Goal: Task Accomplishment & Management: Manage account settings

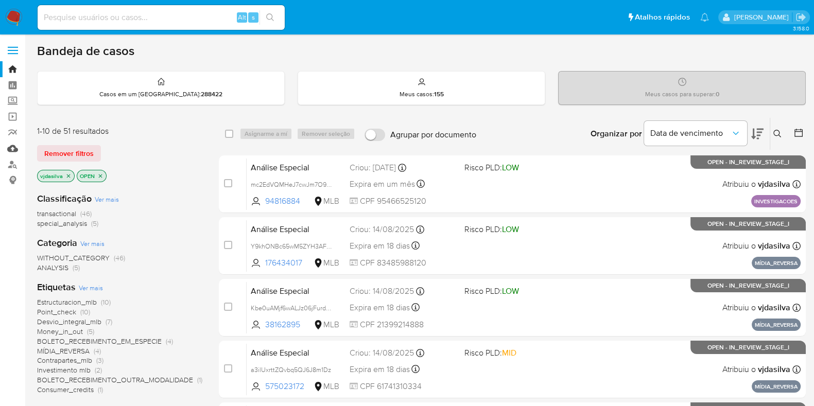
click at [14, 152] on link "Mulan" at bounding box center [61, 149] width 123 height 16
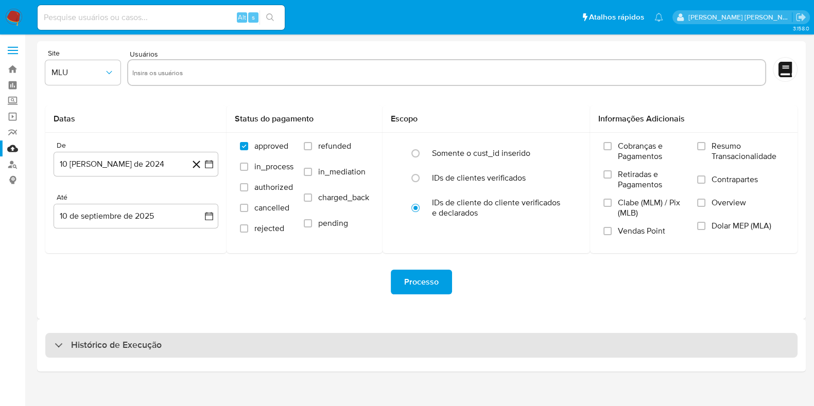
click at [183, 344] on div "Histórico de Execução" at bounding box center [421, 345] width 752 height 25
select select "10"
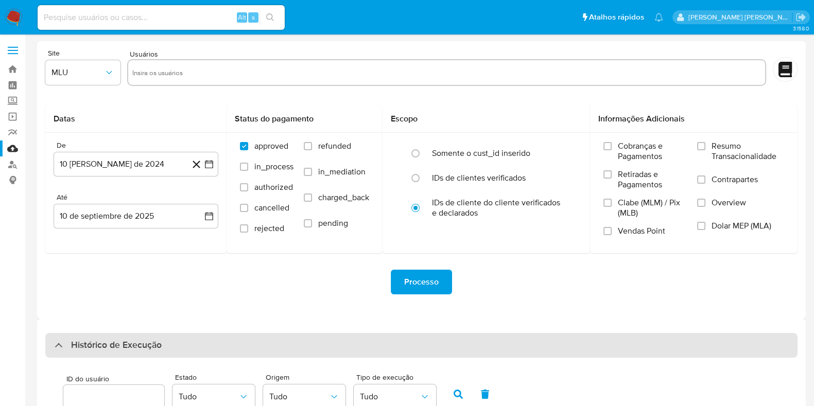
scroll to position [350, 0]
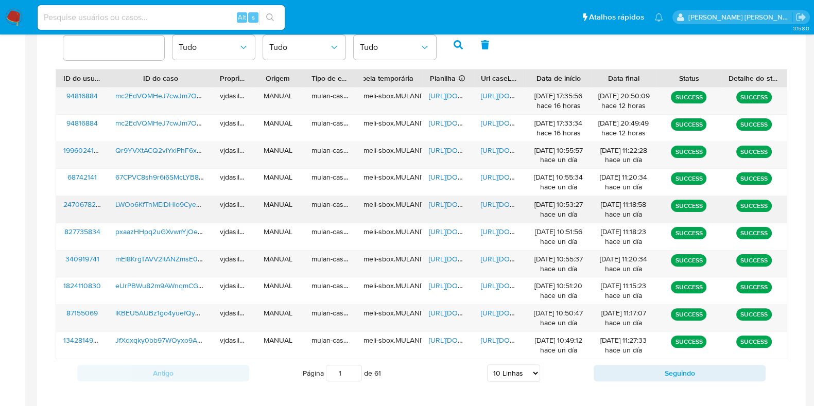
click at [497, 202] on span "https://docs.google.com/document/d/172UwiFGRtSu9T7kkHncE7Z6RQ0Bo0ZYMLhDoEZNqLmM…" at bounding box center [516, 204] width 71 height 10
click at [446, 202] on span "https://docs.google.com/spreadsheets/d/1q0wXxTd9lL1oKfupWJ27DPTA8esbzelbfWq-HAs…" at bounding box center [464, 204] width 71 height 10
click at [167, 200] on span "LWOo6KfTnMElDHlo9CyebEqD" at bounding box center [164, 204] width 98 height 10
click at [496, 93] on span "https://docs.google.com/document/d/1XroYoDypbvu0x8fXKGnWe4Nb4EZP2rJbWfZiCMya7Tk…" at bounding box center [516, 96] width 71 height 10
click at [451, 96] on span "https://docs.google.com/spreadsheets/d/1yKOhWDsQ3x-WacOO5uv7dYbNBeGI4tEa5cLaQHW…" at bounding box center [464, 96] width 71 height 10
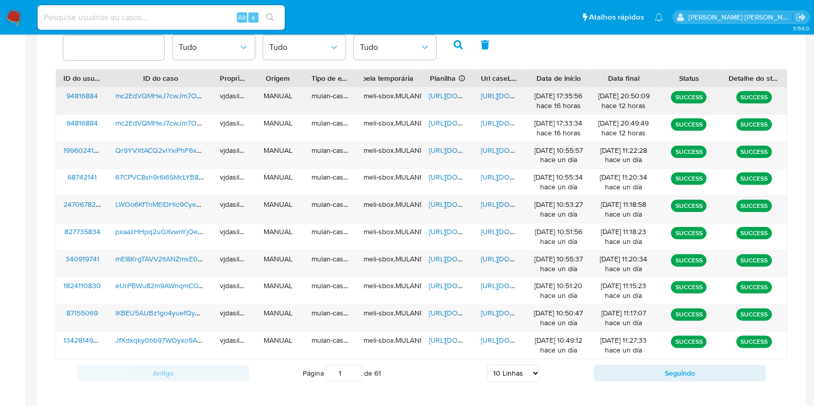
click at [182, 96] on span "mc2EdVQMHeJ7cwJm7O943ujK" at bounding box center [166, 96] width 103 height 10
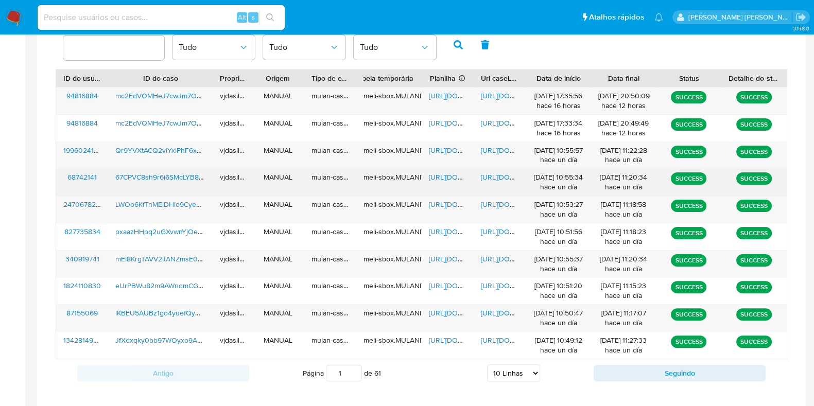
click at [498, 176] on span "https://docs.google.com/document/d/1IxStXNZOcJk6Vsr3XkCraRrHZ_4b8NHevmJ2R37Zp64…" at bounding box center [516, 177] width 71 height 10
click at [149, 178] on span "67CPVC8sh9r6i6SMcLYB8u1v" at bounding box center [162, 177] width 94 height 10
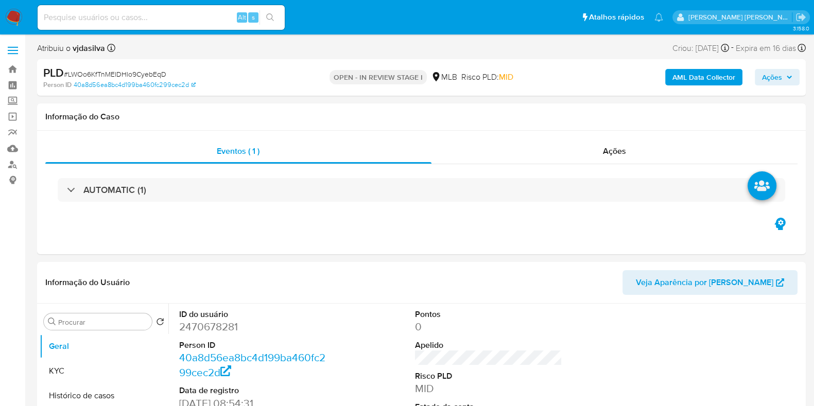
select select "10"
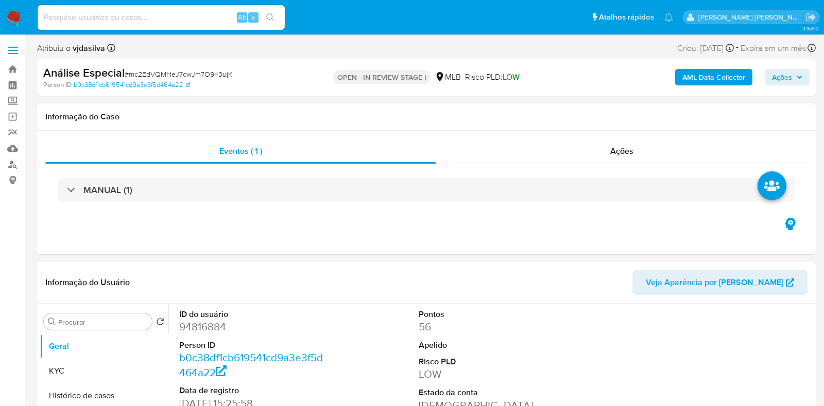
select select "10"
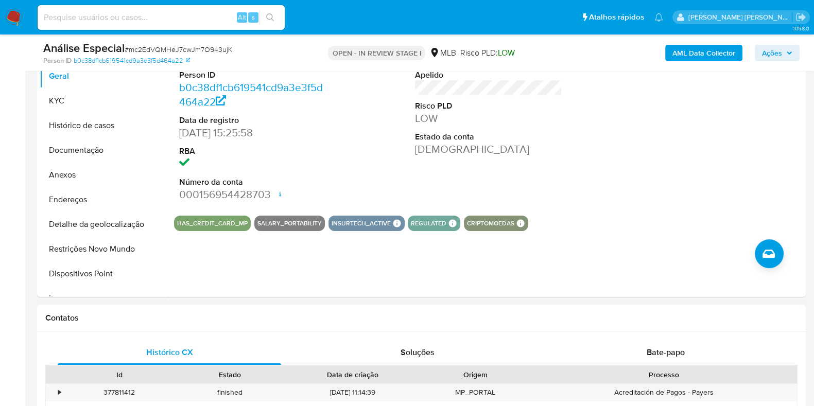
scroll to position [227, 0]
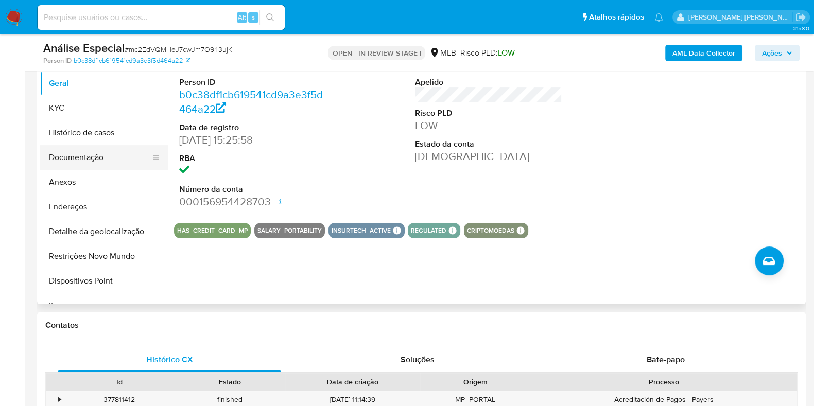
click at [98, 161] on button "Documentação" at bounding box center [100, 157] width 120 height 25
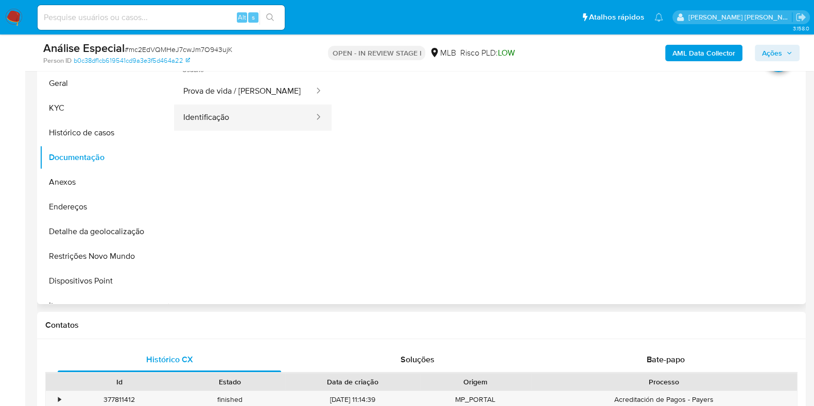
click at [236, 126] on button "Identificação" at bounding box center [244, 118] width 141 height 26
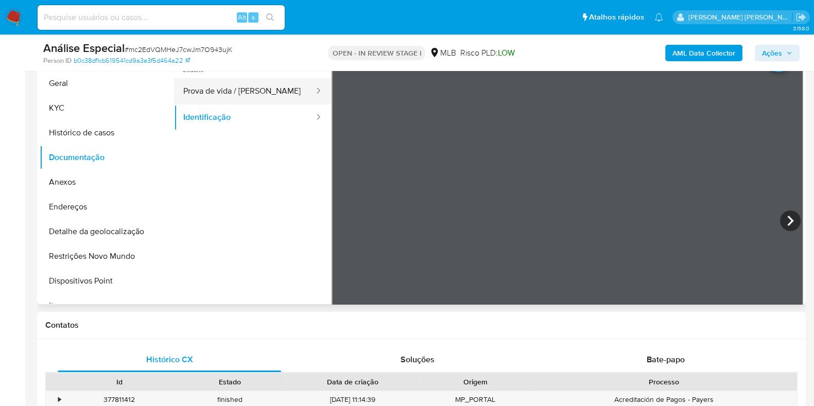
click at [241, 94] on button "Prova de vida / Selfie" at bounding box center [244, 91] width 141 height 26
drag, startPoint x: 168, startPoint y: 88, endPoint x: 169, endPoint y: 72, distance: 16.0
click at [169, 72] on div at bounding box center [485, 173] width 635 height 264
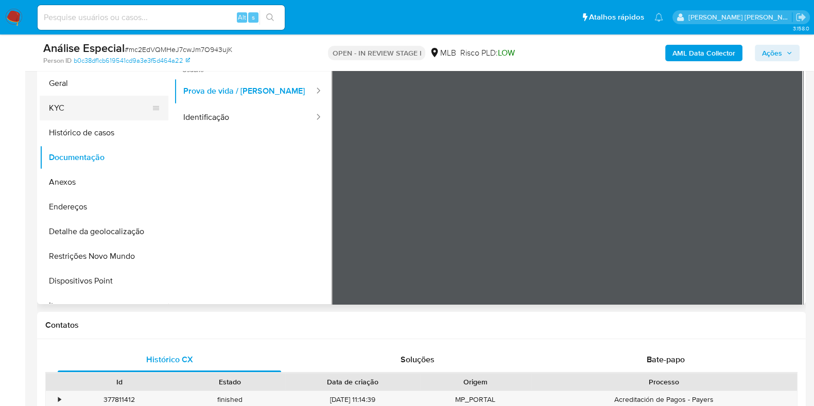
click at [116, 110] on button "KYC" at bounding box center [100, 108] width 120 height 25
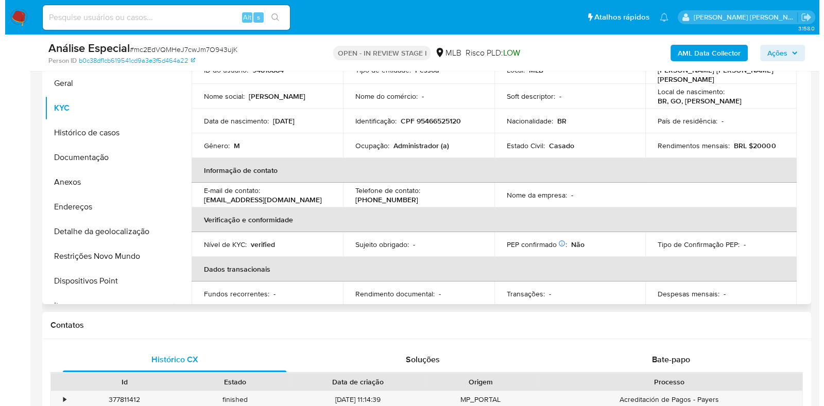
scroll to position [55, 0]
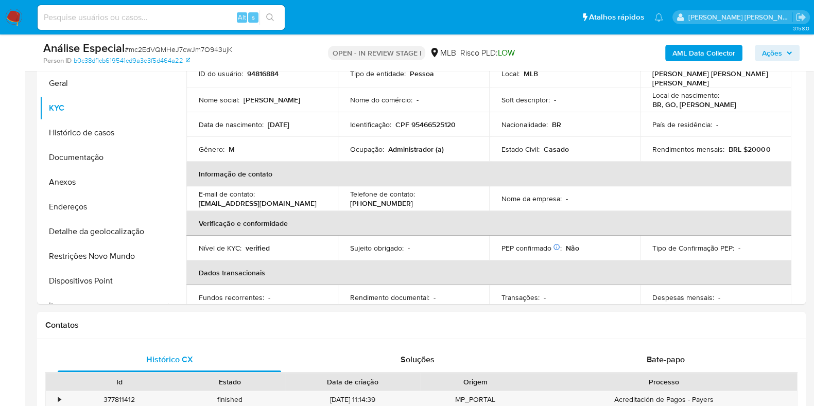
click at [682, 51] on b "AML Data Collector" at bounding box center [703, 53] width 63 height 16
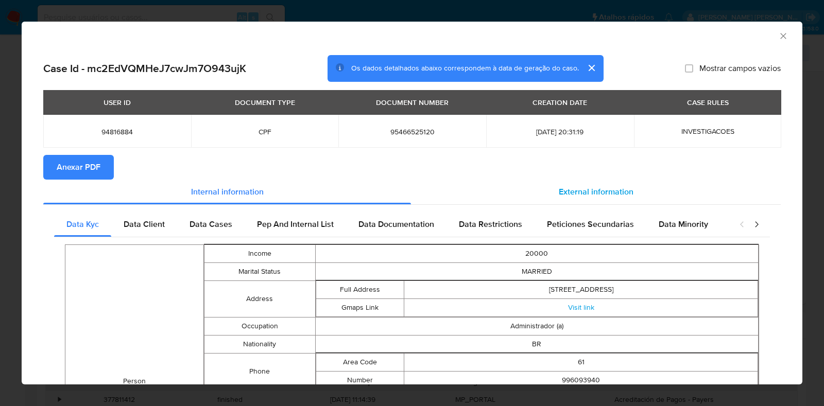
click at [581, 197] on span "External information" at bounding box center [596, 192] width 75 height 12
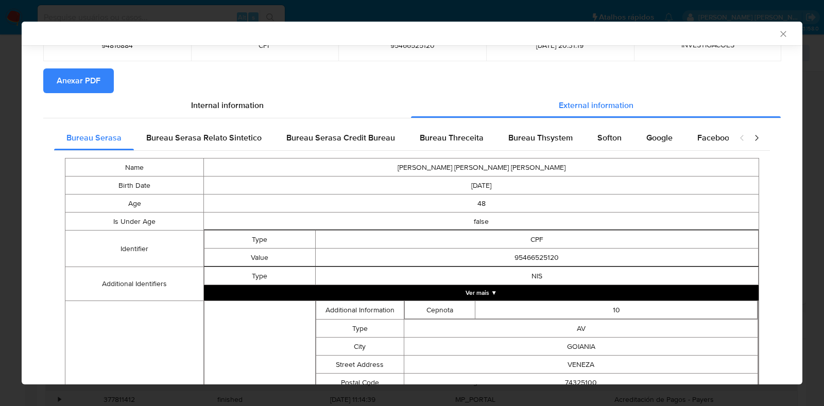
scroll to position [93, 0]
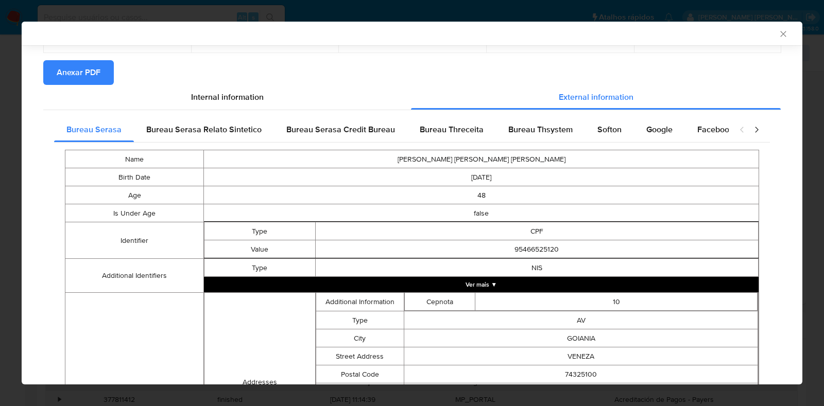
click at [552, 275] on td "NIS" at bounding box center [536, 268] width 443 height 18
click at [546, 286] on button "Ver mais ▼" at bounding box center [481, 284] width 554 height 15
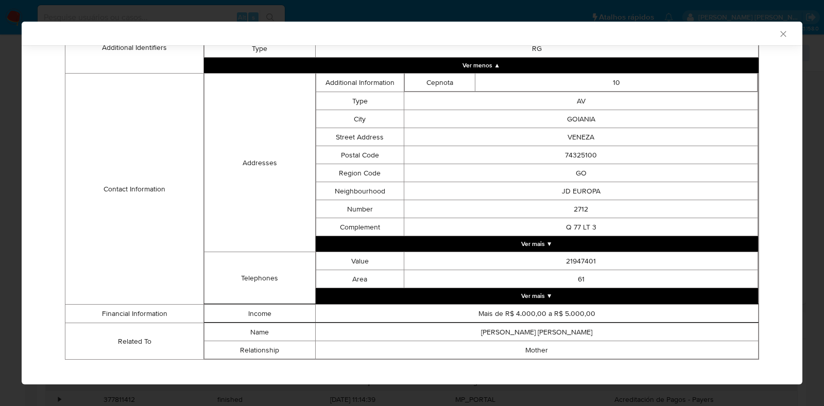
scroll to position [345, 0]
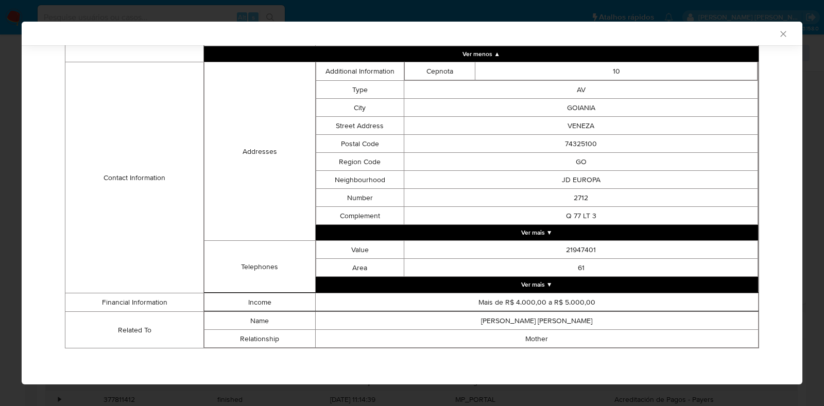
click at [669, 235] on button "Ver mais ▼" at bounding box center [537, 232] width 443 height 15
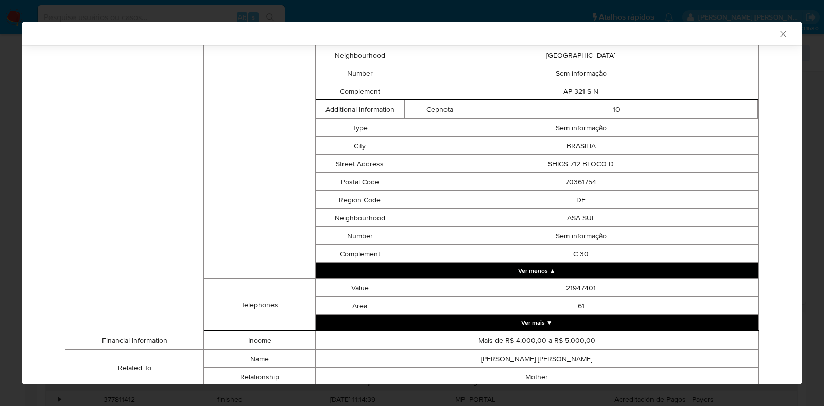
scroll to position [1980, 0]
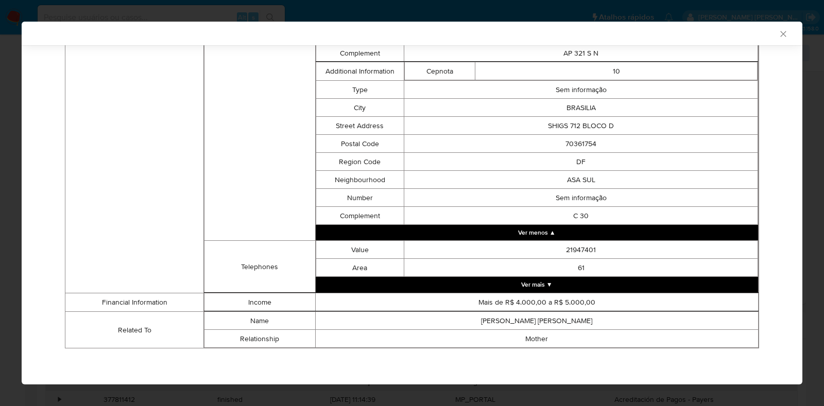
click at [633, 284] on button "Ver mais ▼" at bounding box center [537, 284] width 443 height 15
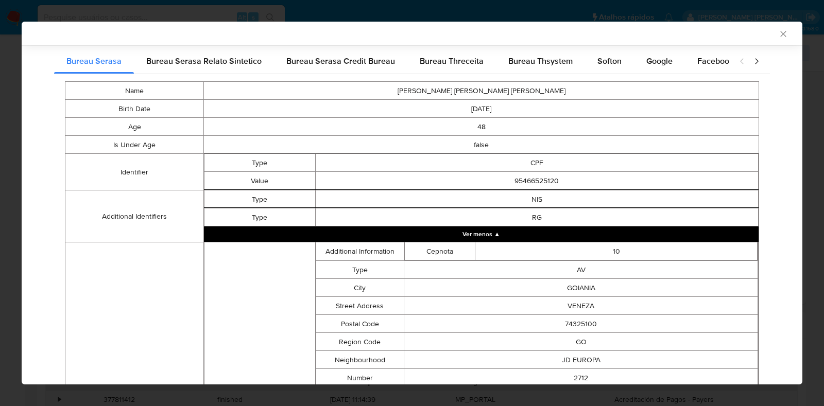
scroll to position [128, 0]
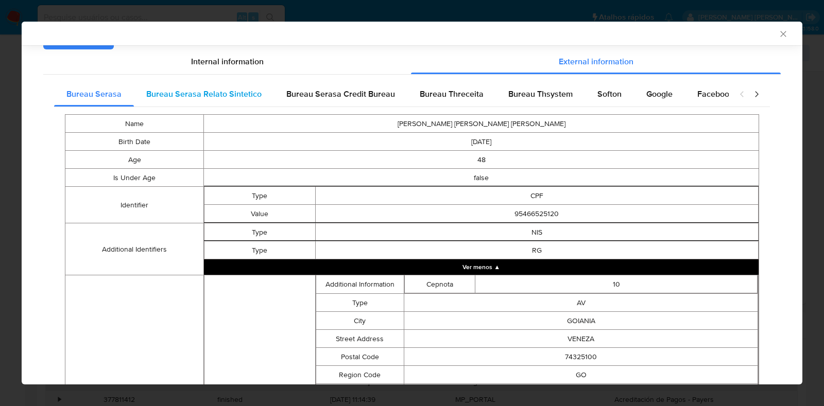
click at [204, 101] on div "Bureau Serasa Relato Sintetico" at bounding box center [204, 94] width 140 height 25
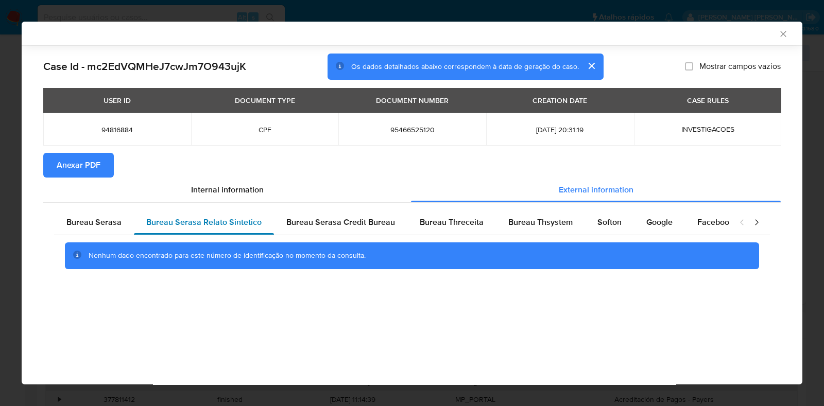
scroll to position [0, 0]
click at [326, 217] on span "Bureau Serasa Credit Bureau" at bounding box center [340, 222] width 109 height 12
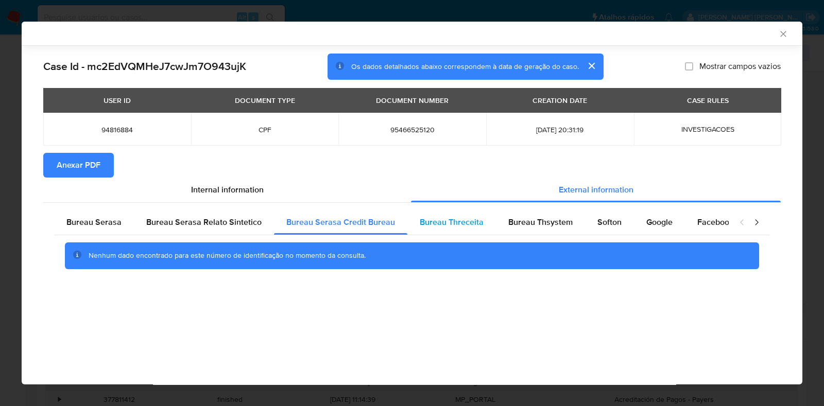
click at [456, 222] on span "Bureau Threceita" at bounding box center [452, 222] width 64 height 12
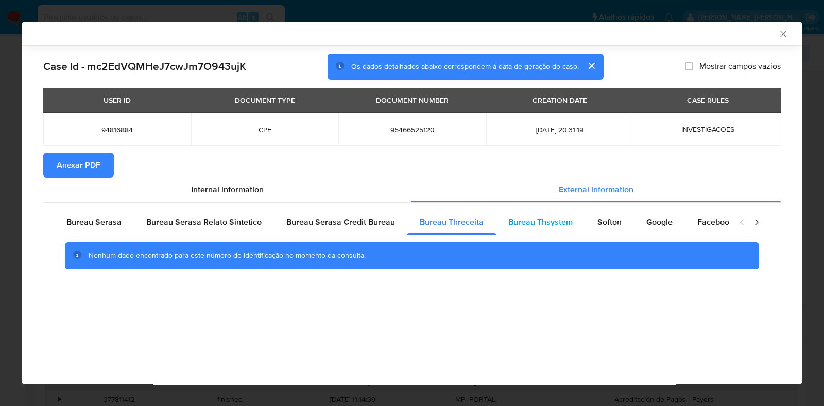
click at [547, 225] on span "Bureau Thsystem" at bounding box center [540, 222] width 64 height 12
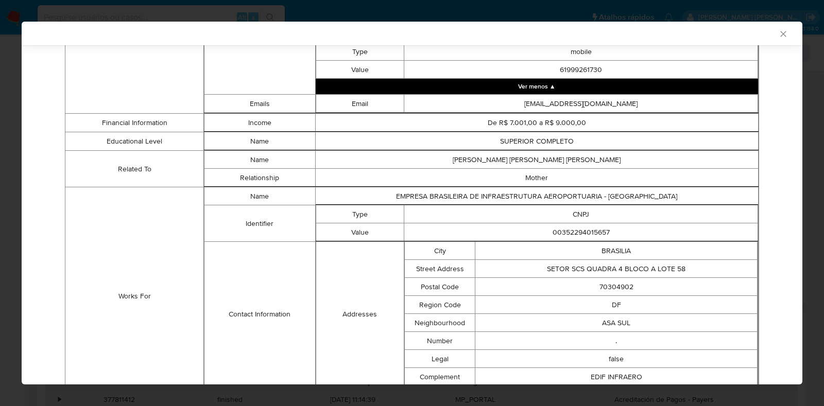
scroll to position [954, 0]
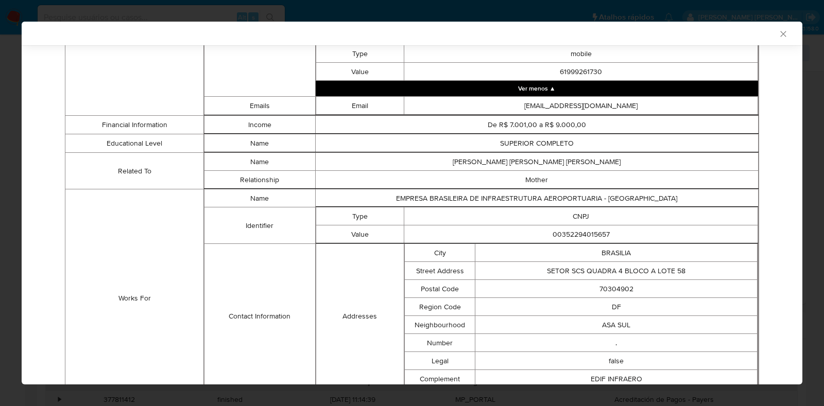
click at [645, 205] on td "EMPRESA BRASILEIRA DE INFRAESTRUTURA AEROPORTUARIA - INFRAERO" at bounding box center [536, 198] width 443 height 18
copy td "EMPRESA BRASILEIRA DE INFRAESTRUTURA AEROPORTUARIA - INFRAERO"
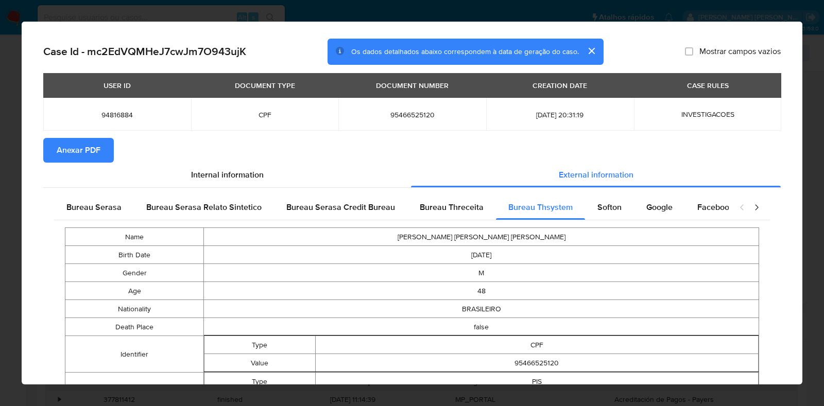
scroll to position [0, 0]
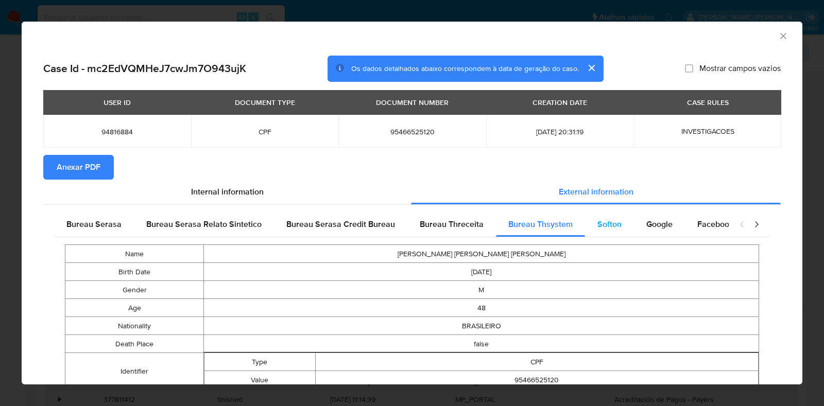
click at [620, 219] on div "Softon" at bounding box center [609, 224] width 49 height 25
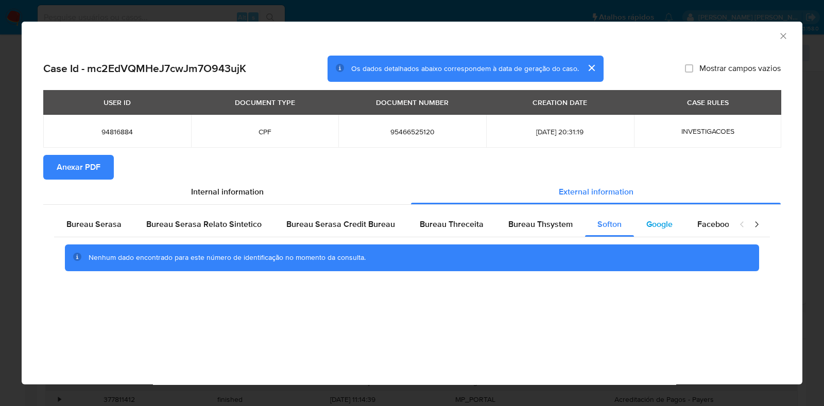
click at [646, 228] on span "Google" at bounding box center [659, 224] width 26 height 12
click at [713, 220] on span "Facebook" at bounding box center [715, 224] width 36 height 12
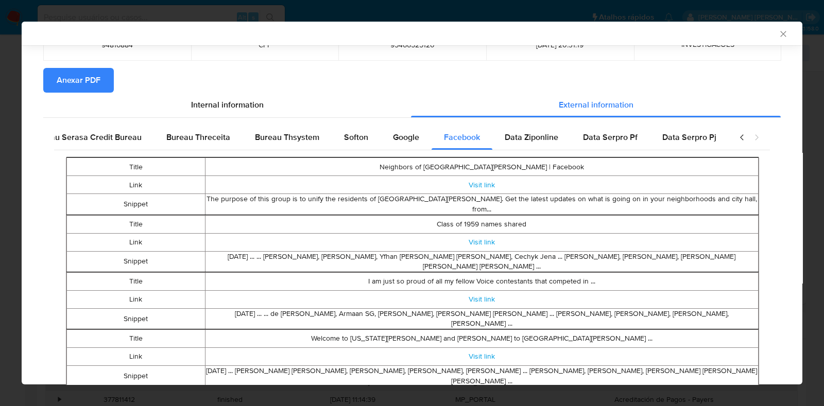
scroll to position [89, 0]
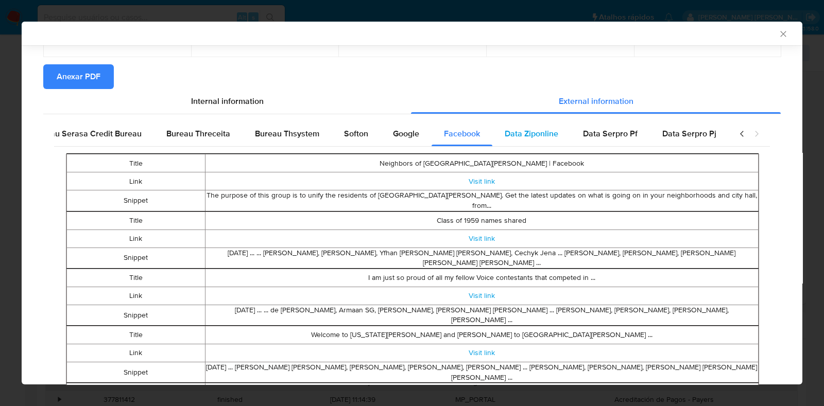
click at [533, 137] on span "Data Ziponline" at bounding box center [531, 134] width 54 height 12
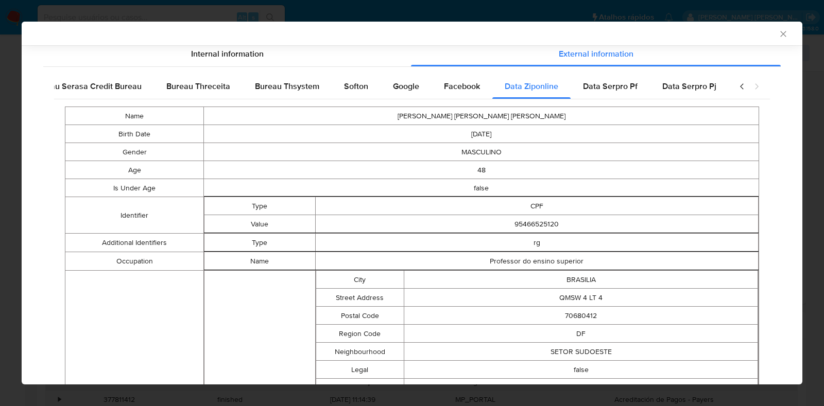
scroll to position [123, 0]
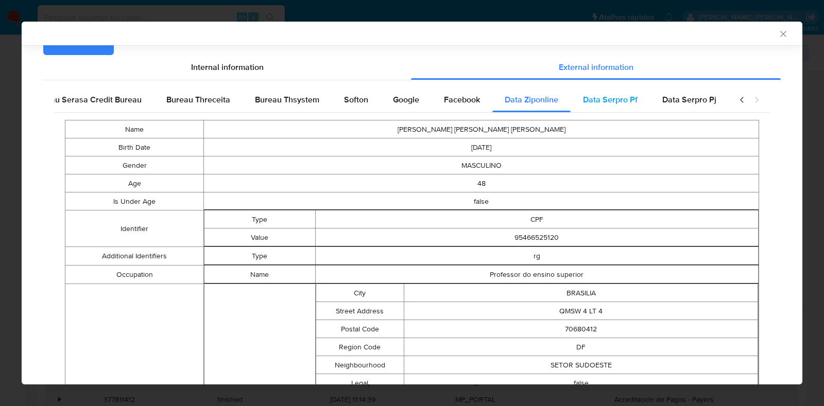
click at [606, 94] on span "Data Serpro Pf" at bounding box center [610, 100] width 55 height 12
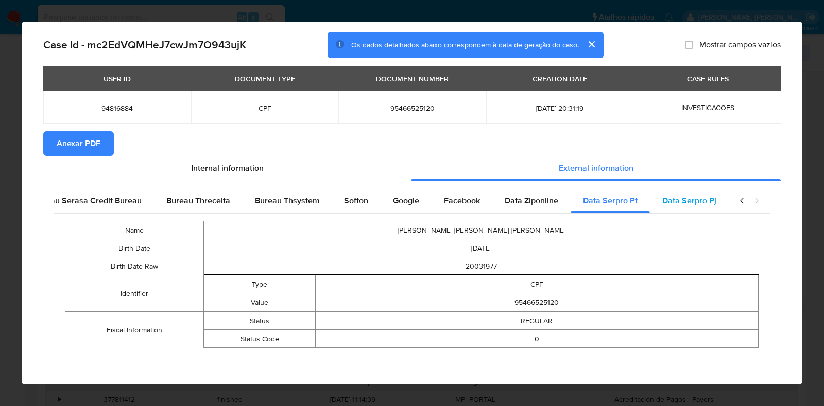
click at [661, 207] on div "Data Serpro Pj" at bounding box center [689, 200] width 79 height 25
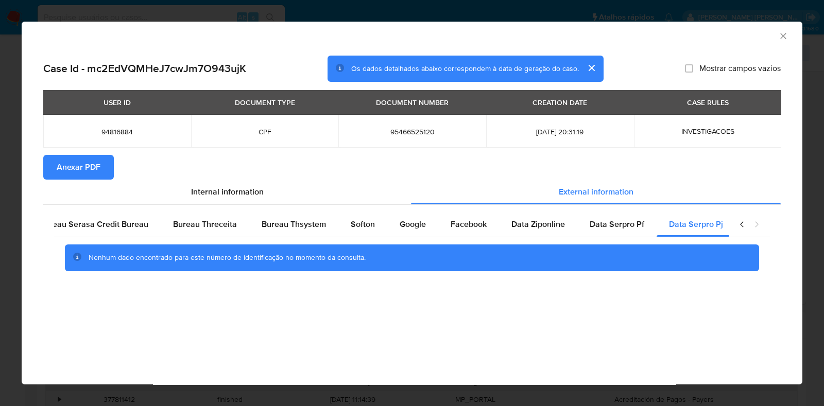
click at [755, 227] on icon "closure-recommendation-modal" at bounding box center [756, 225] width 3 height 6
click at [234, 189] on span "Internal information" at bounding box center [227, 192] width 73 height 12
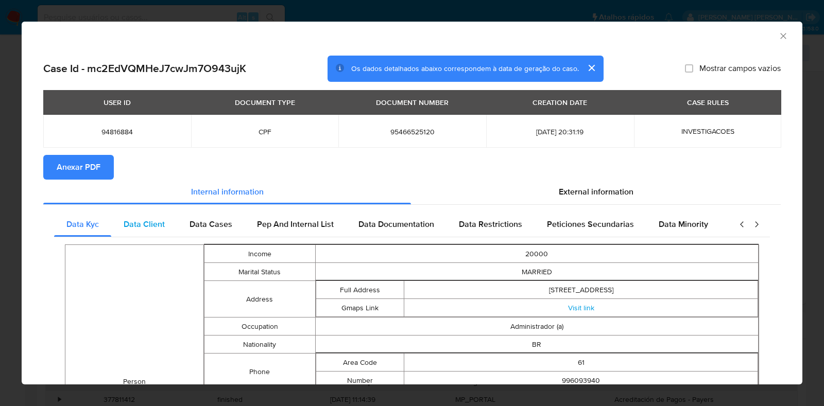
click at [159, 229] on span "Data Client" at bounding box center [144, 224] width 41 height 12
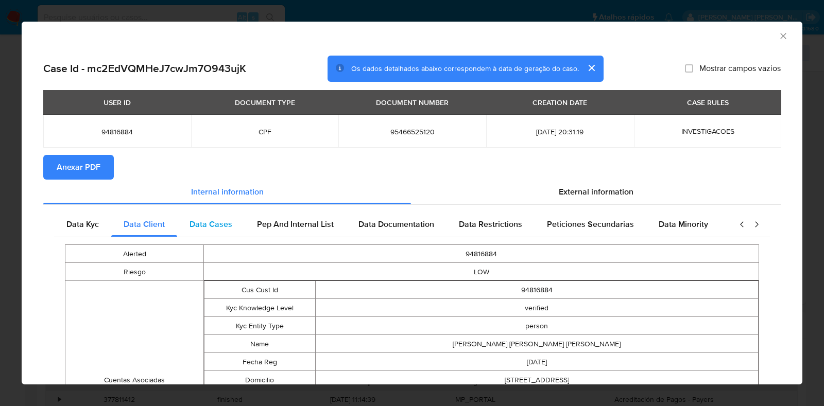
click at [204, 235] on div "Data Cases" at bounding box center [210, 224] width 67 height 25
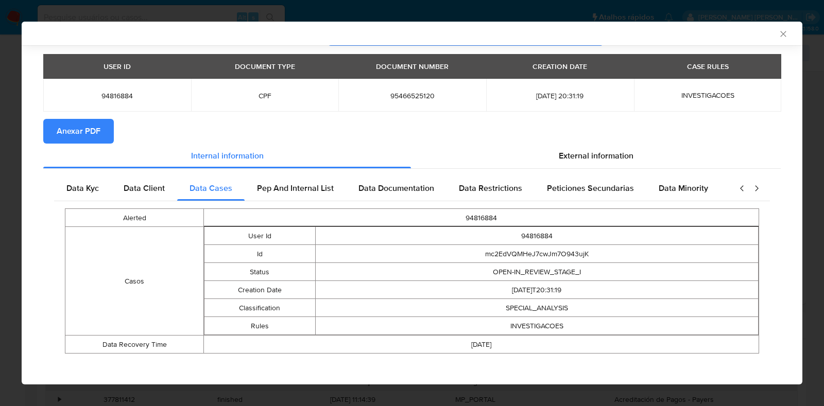
scroll to position [39, 0]
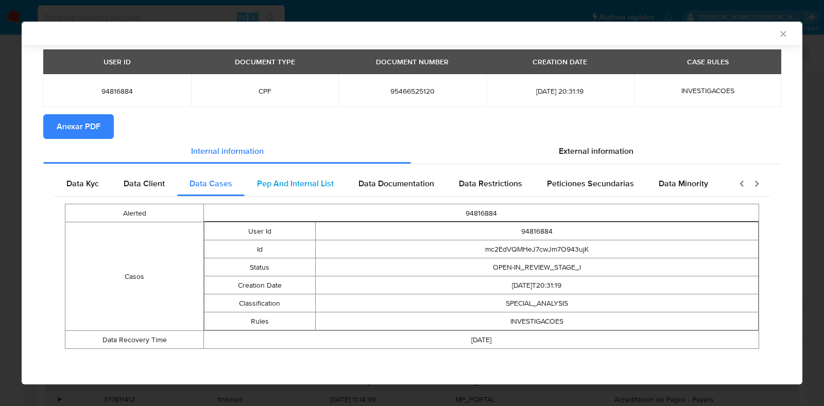
click at [291, 188] on span "Pep And Internal List" at bounding box center [295, 184] width 77 height 12
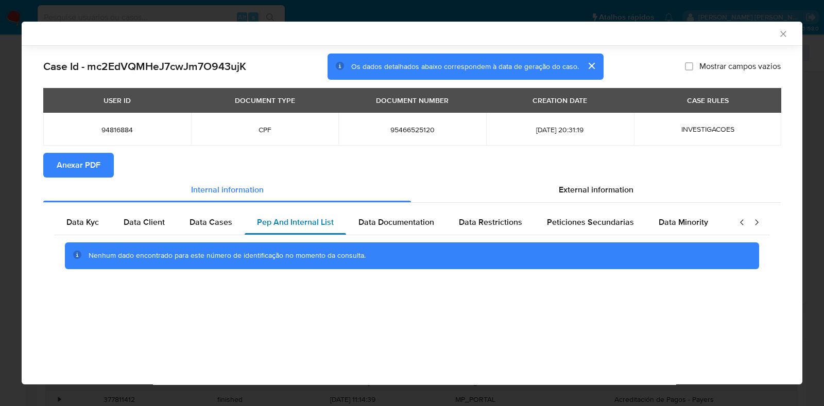
scroll to position [0, 0]
click at [399, 225] on span "Data Documentation" at bounding box center [396, 222] width 76 height 12
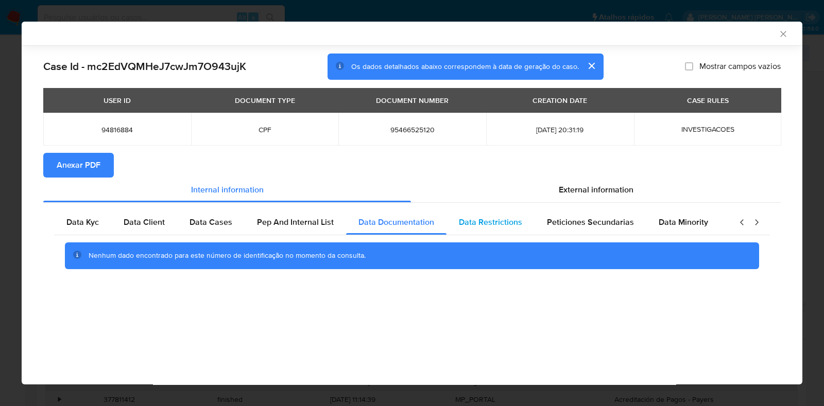
click at [500, 228] on span "Data Restrictions" at bounding box center [490, 222] width 63 height 12
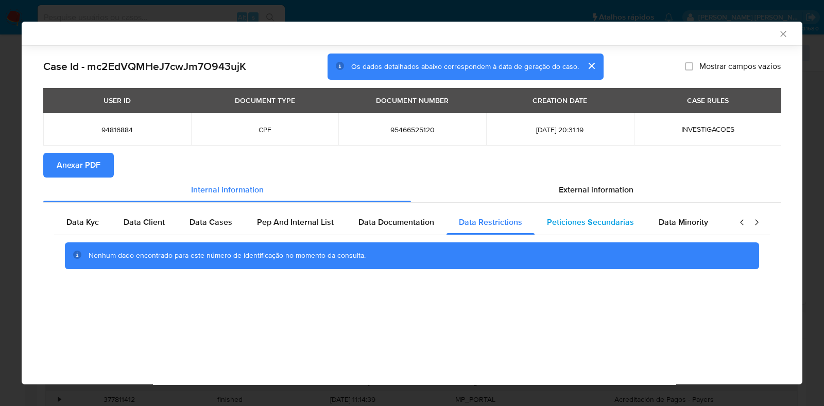
click at [585, 231] on div "Peticiones Secundarias" at bounding box center [590, 222] width 112 height 25
click at [694, 228] on span "Data Minority" at bounding box center [682, 222] width 49 height 12
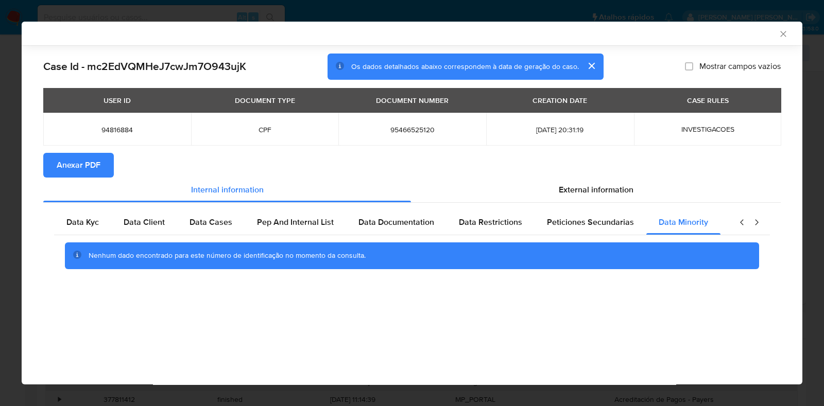
click at [757, 224] on icon "closure-recommendation-modal" at bounding box center [756, 222] width 10 height 10
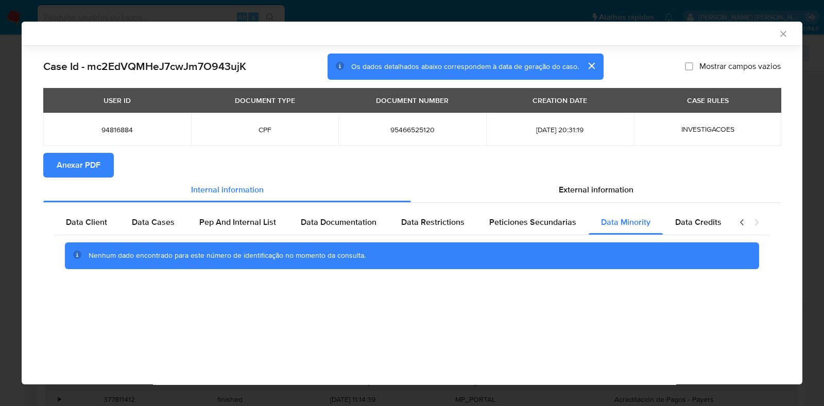
click at [757, 224] on icon "closure-recommendation-modal" at bounding box center [756, 222] width 10 height 10
drag, startPoint x: 757, startPoint y: 224, endPoint x: 735, endPoint y: 224, distance: 22.1
click at [741, 224] on div "closure-recommendation-modal" at bounding box center [748, 222] width 41 height 25
click at [704, 219] on span "Data Credits" at bounding box center [698, 222] width 46 height 12
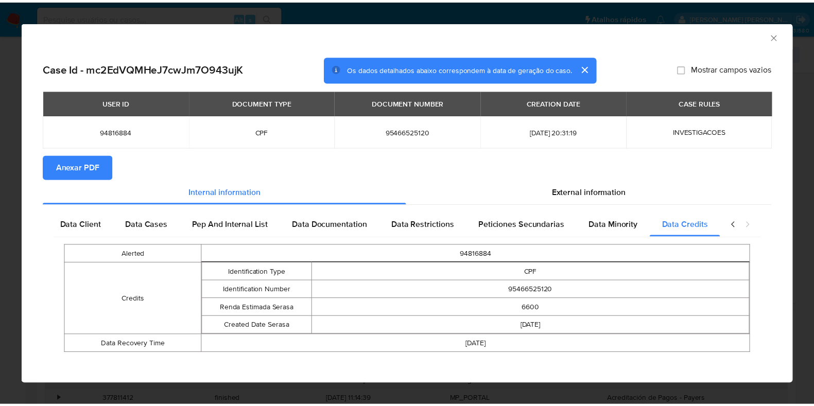
scroll to position [5, 0]
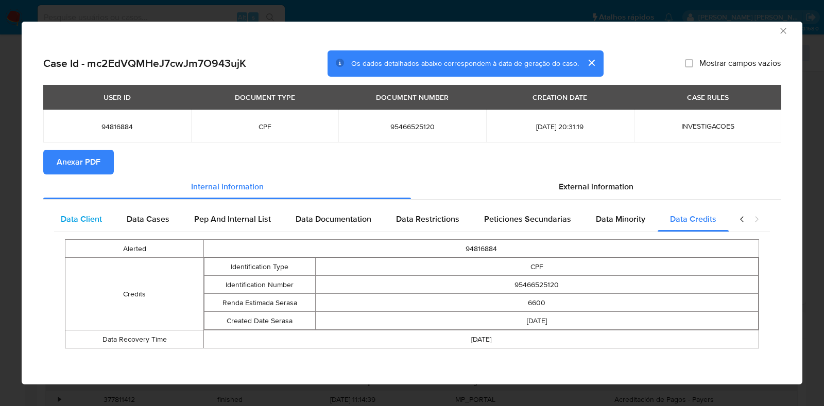
click at [84, 230] on div "Data Client" at bounding box center [81, 219] width 66 height 25
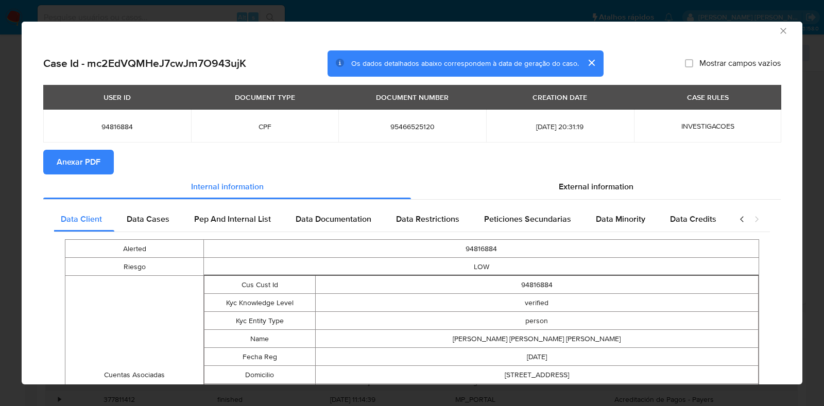
click at [778, 29] on icon "Fechar a janela" at bounding box center [783, 31] width 10 height 10
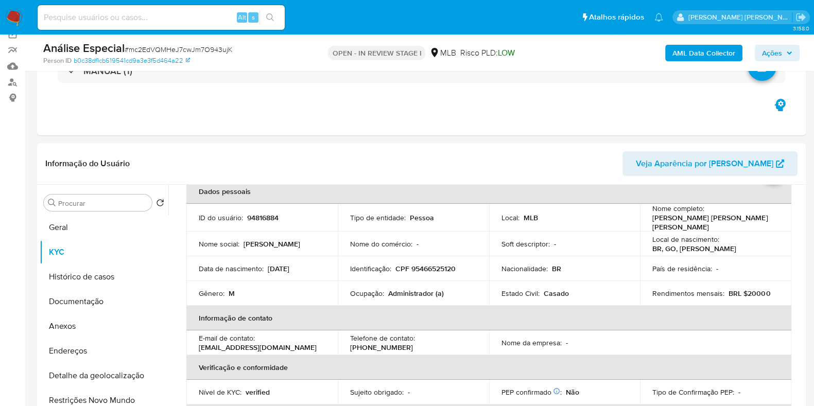
scroll to position [80, 0]
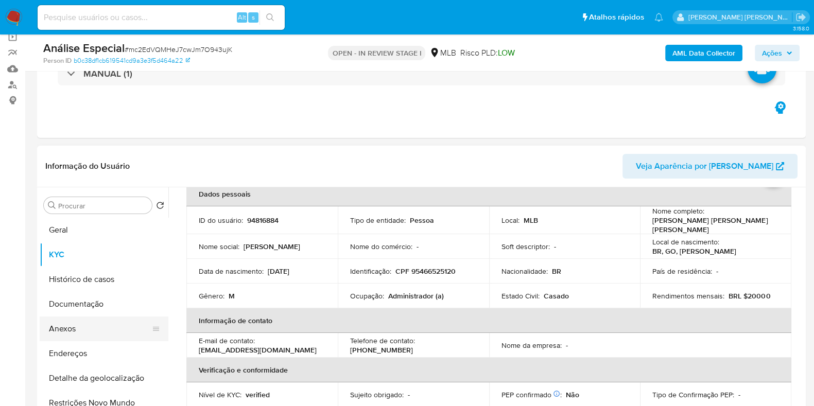
click at [88, 333] on button "Anexos" at bounding box center [100, 329] width 120 height 25
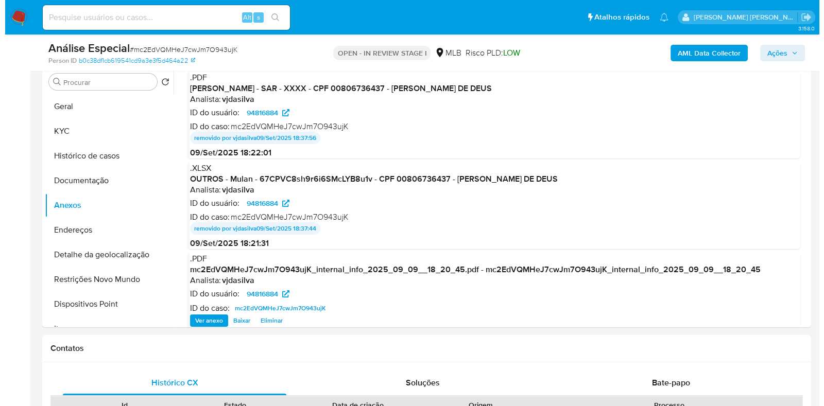
scroll to position [197, 0]
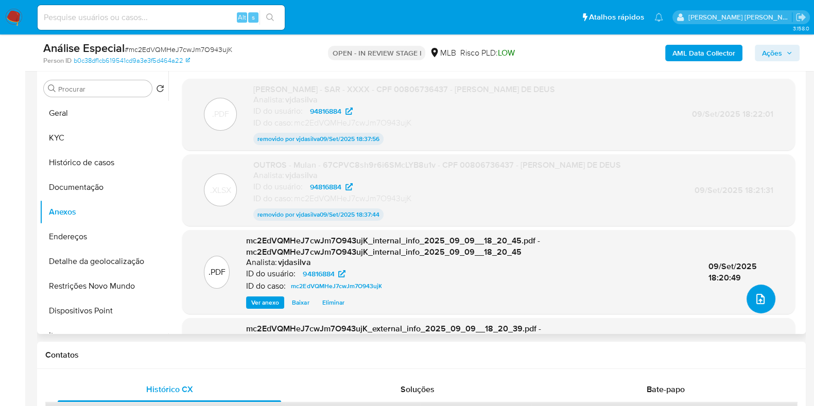
click at [755, 305] on span "upload-file" at bounding box center [760, 299] width 11 height 12
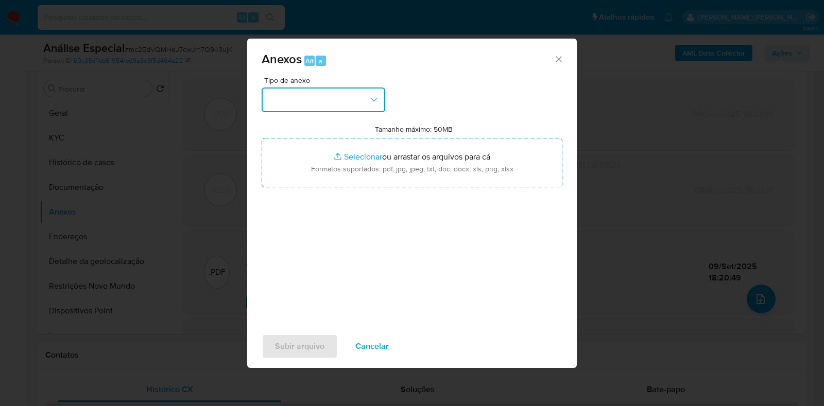
click at [378, 96] on icon "button" at bounding box center [374, 100] width 10 height 10
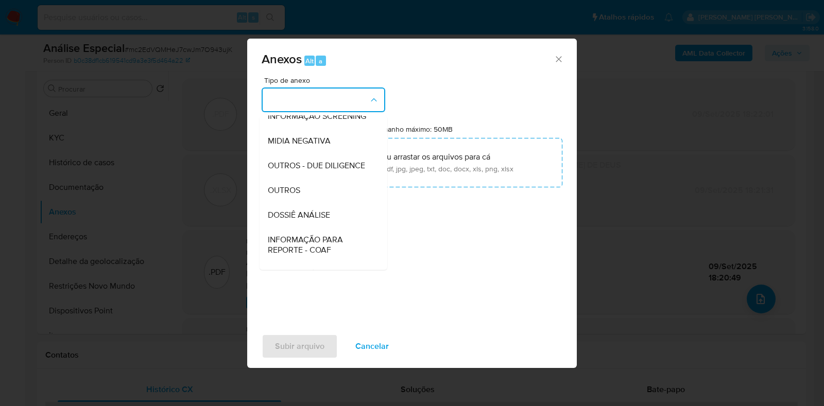
scroll to position [159, 0]
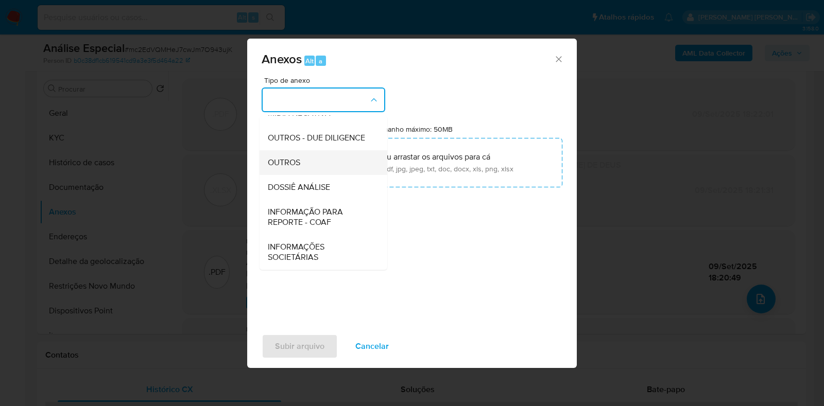
click at [321, 167] on div "OUTROS" at bounding box center [320, 162] width 105 height 25
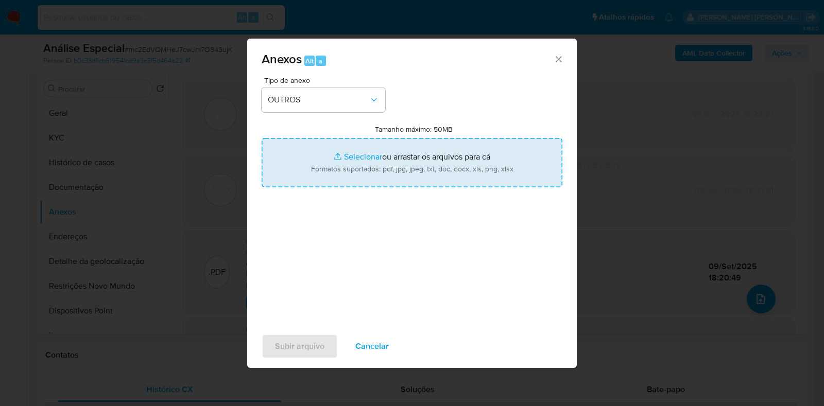
type input "C:\fakepath\Mulan - SAR - mc2EdVQMHeJ7cwJm7O943ujK - CPF 95466525120 - WANER JO…"
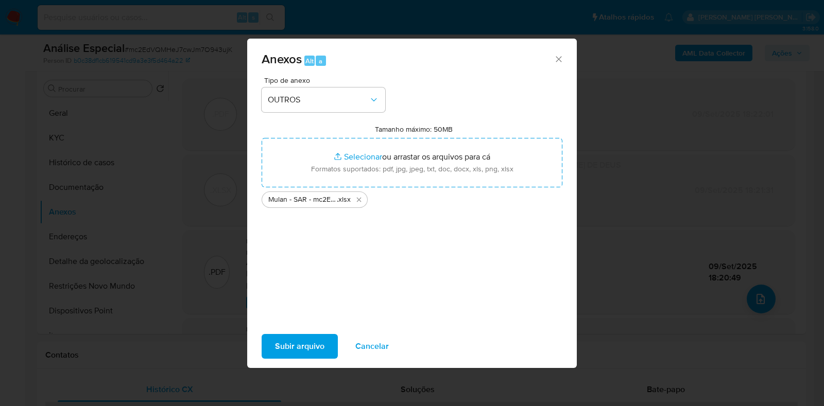
click at [316, 340] on span "Subir arquivo" at bounding box center [299, 346] width 49 height 23
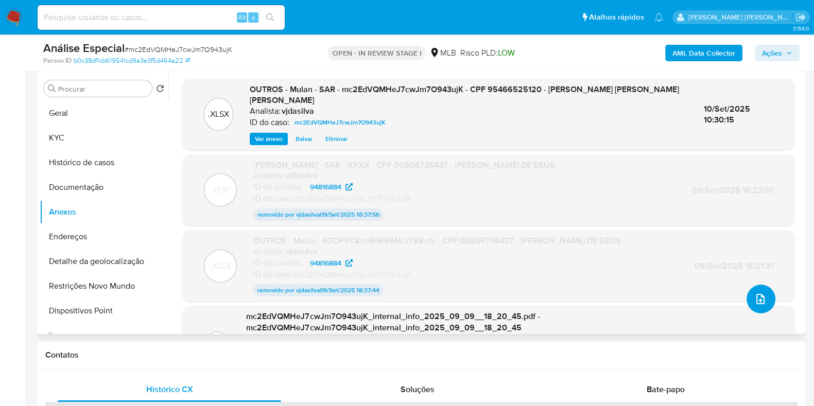
click at [759, 305] on span "upload-file" at bounding box center [760, 299] width 11 height 12
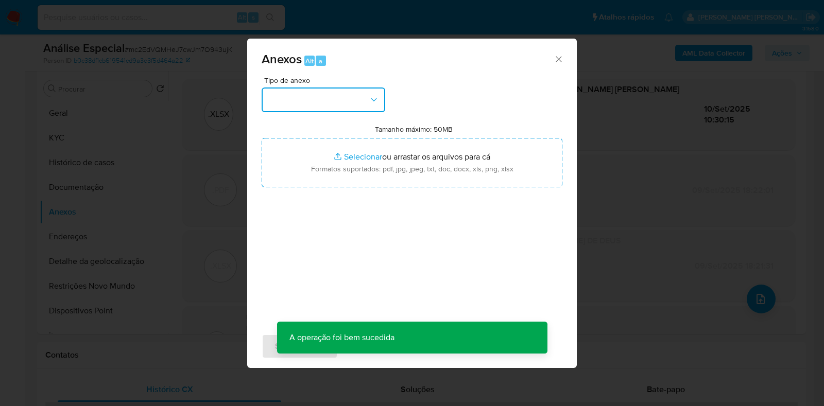
click at [381, 98] on button "button" at bounding box center [324, 100] width 124 height 25
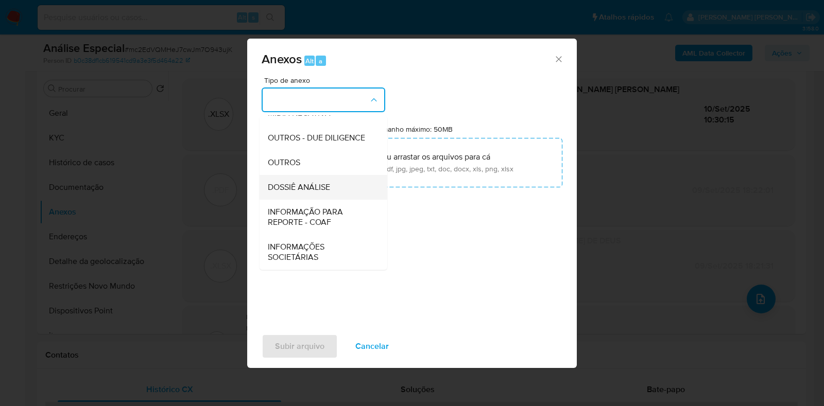
click at [341, 185] on div "DOSSIÊ ANÁLISE" at bounding box center [320, 187] width 105 height 25
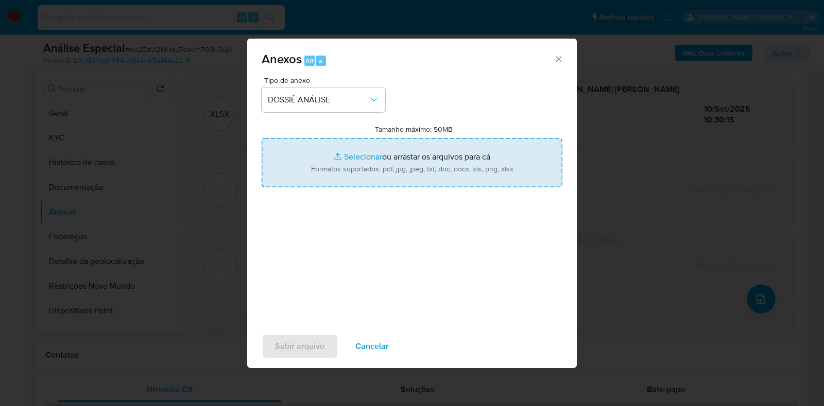
type input "C:\fakepath\SAR - XXXX - CPF 95466525120 - WANER JOSE DE CASTRO TORRES.pdf"
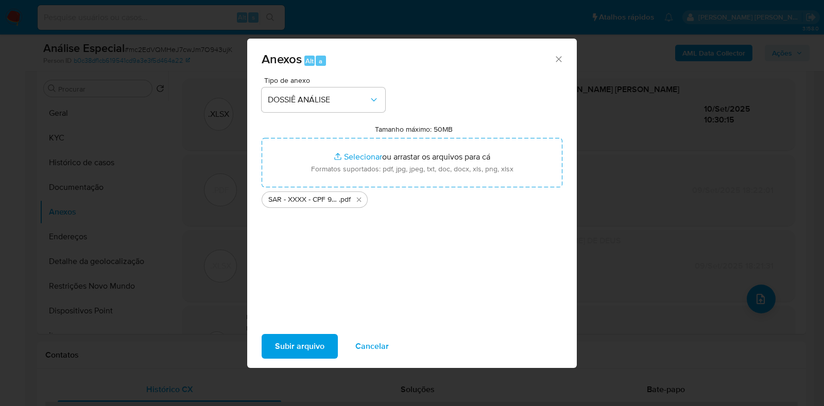
click at [302, 340] on span "Subir arquivo" at bounding box center [299, 346] width 49 height 23
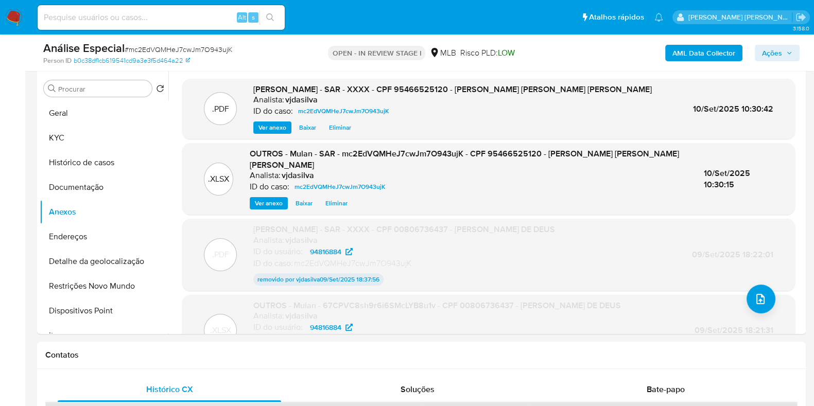
click at [775, 53] on span "Ações" at bounding box center [772, 53] width 20 height 16
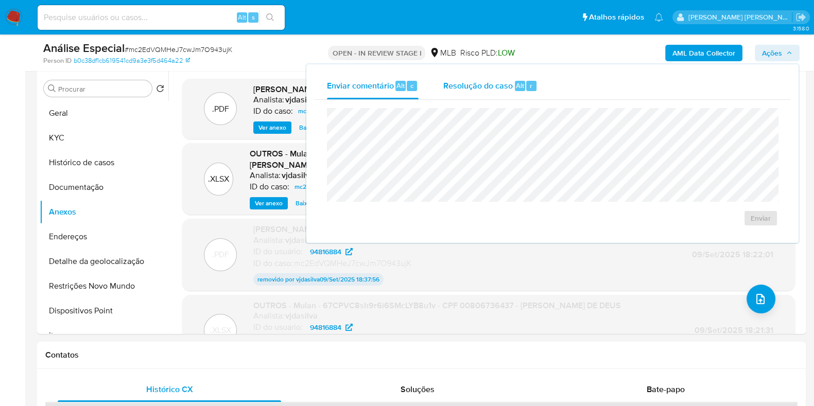
click at [462, 87] on span "Resolução do caso" at bounding box center [477, 85] width 69 height 12
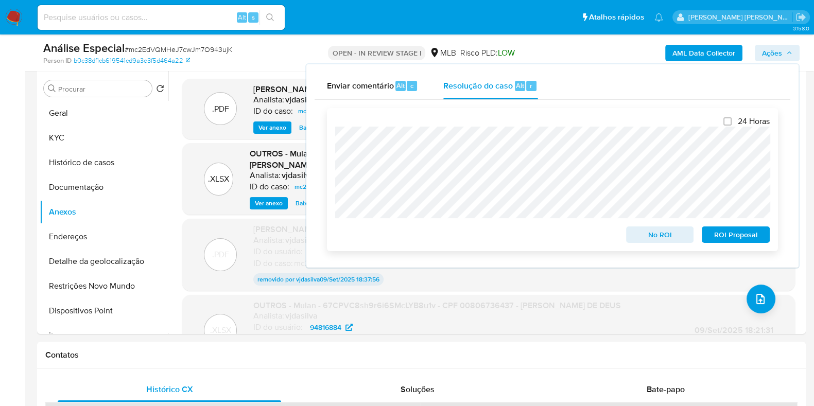
click at [746, 228] on span "ROI Proposal" at bounding box center [736, 235] width 54 height 14
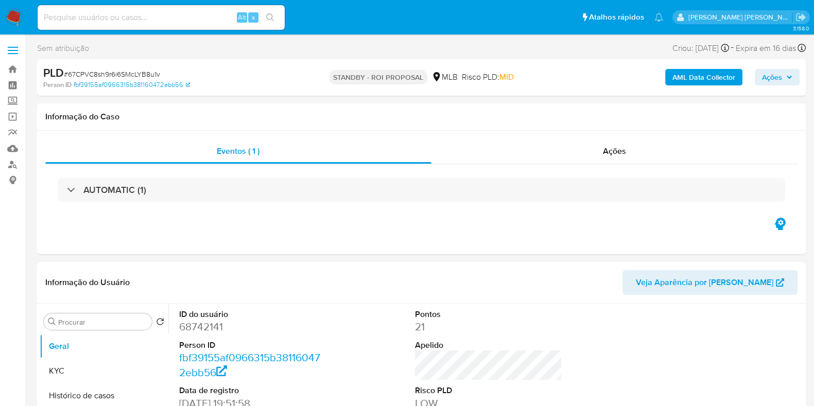
select select "10"
click at [106, 367] on button "KYC" at bounding box center [100, 371] width 120 height 25
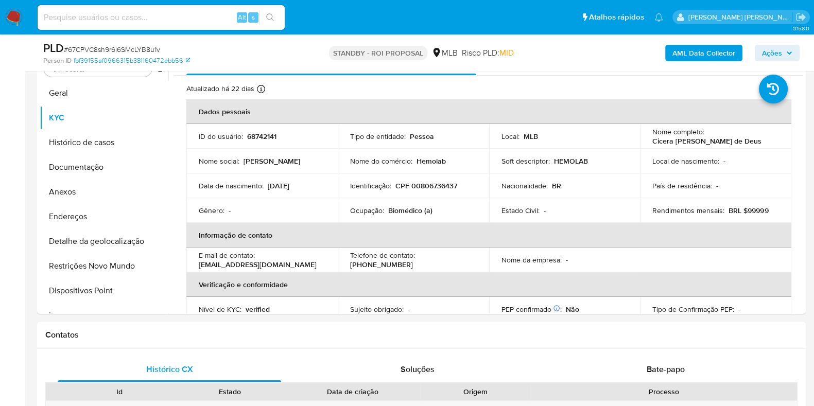
scroll to position [218, 0]
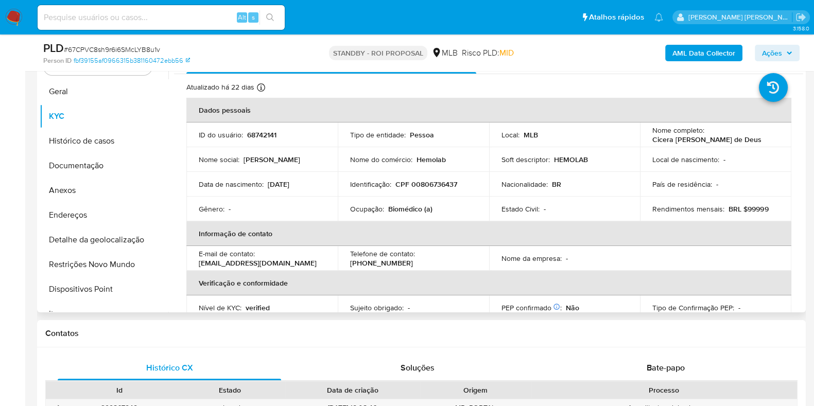
click at [803, 115] on div "Procurar Retornar ao pedido padrão Geral KYC Histórico de casos Documentação An…" at bounding box center [421, 181] width 769 height 264
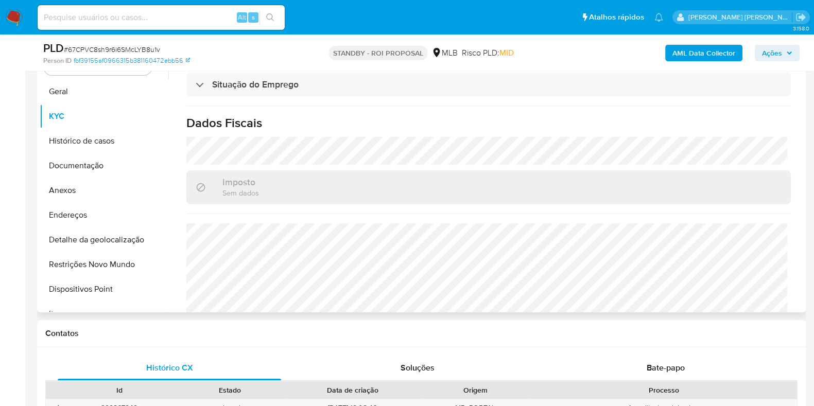
scroll to position [447, 0]
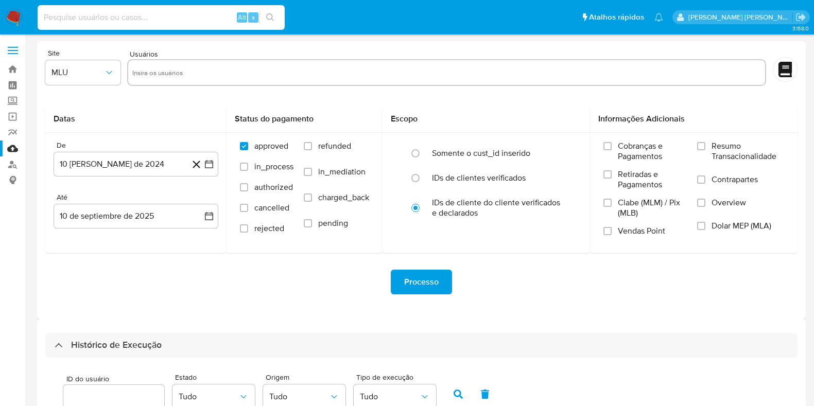
select select "10"
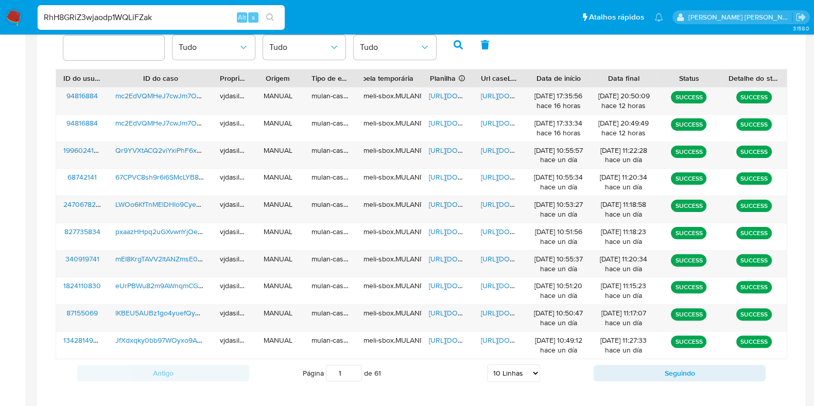
type input "RhH8GRiZ3wjaodp1WQLiFZak"
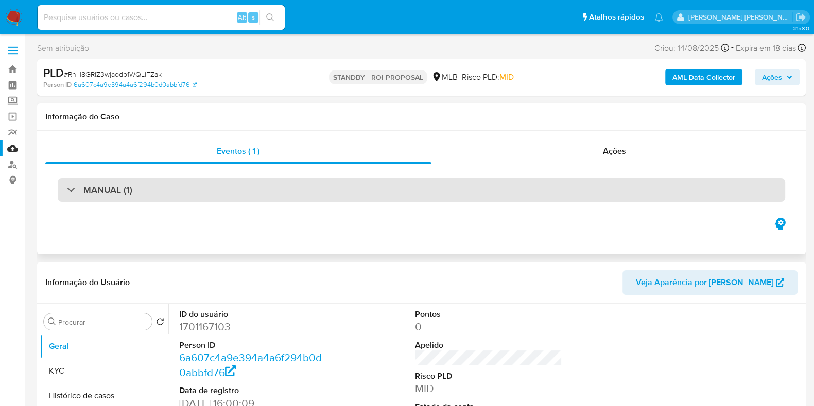
click at [429, 189] on div "MANUAL (1)" at bounding box center [421, 190] width 727 height 24
select select "10"
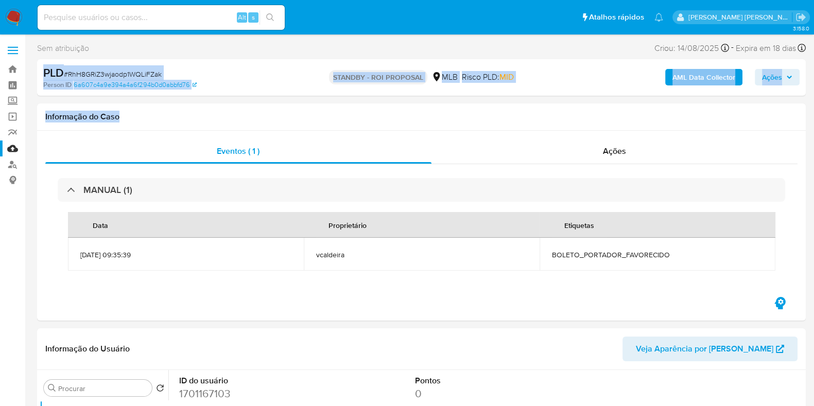
drag, startPoint x: 813, startPoint y: 59, endPoint x: 823, endPoint y: 116, distance: 58.1
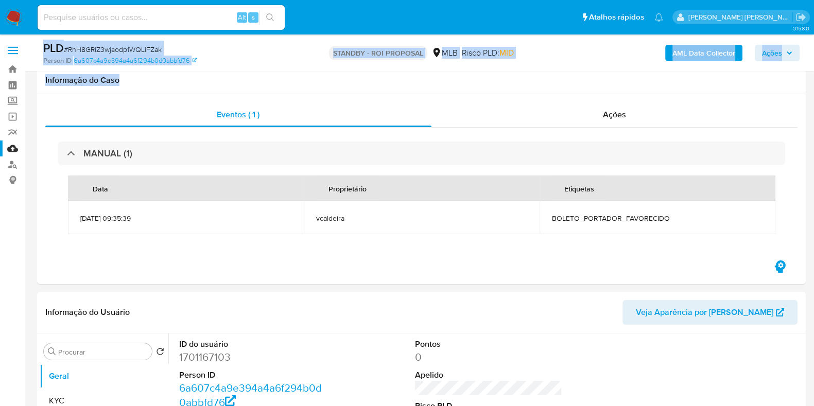
scroll to position [163, 0]
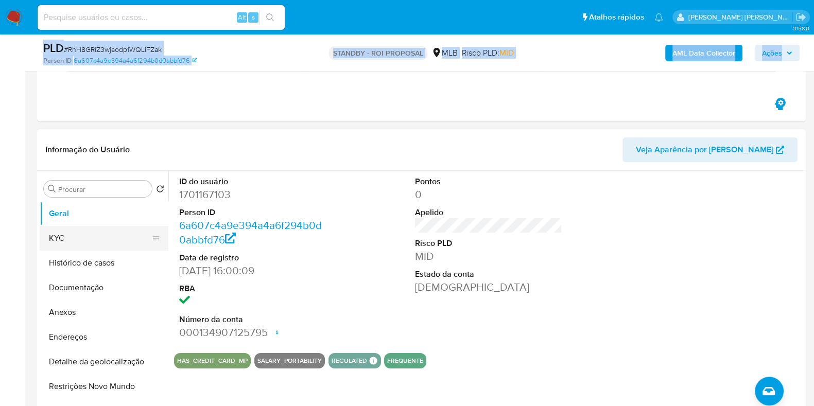
click at [82, 235] on button "KYC" at bounding box center [100, 238] width 120 height 25
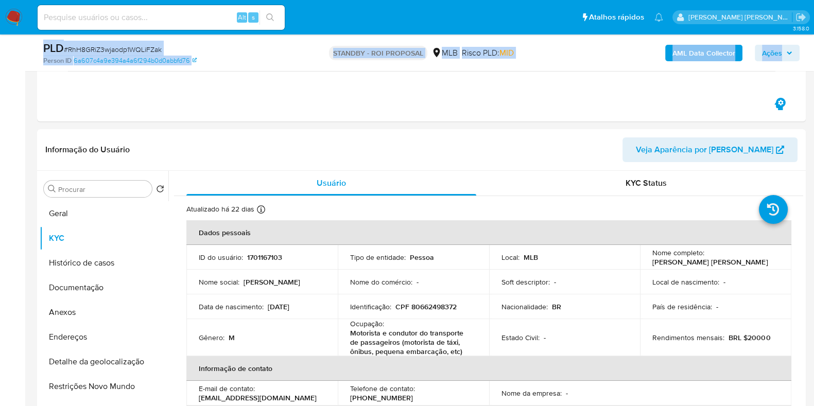
click at [173, 19] on input at bounding box center [161, 17] width 247 height 13
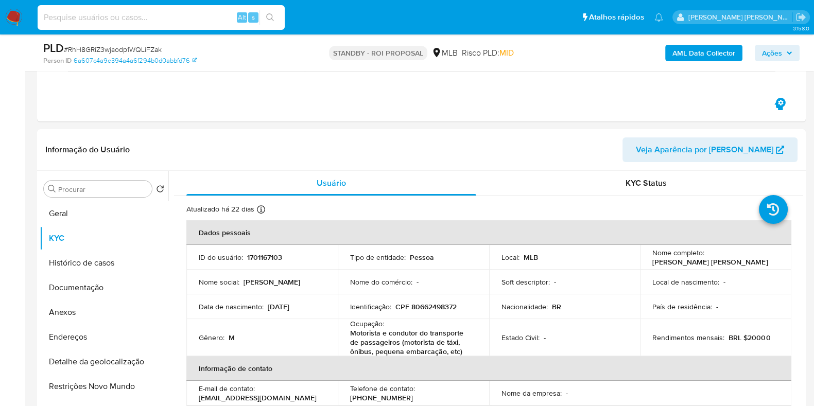
paste input "67CPVC8sh9r6i6SMcLYB8u1v"
type input "67CPVC8sh9r6i6SMcLYB8u1v"
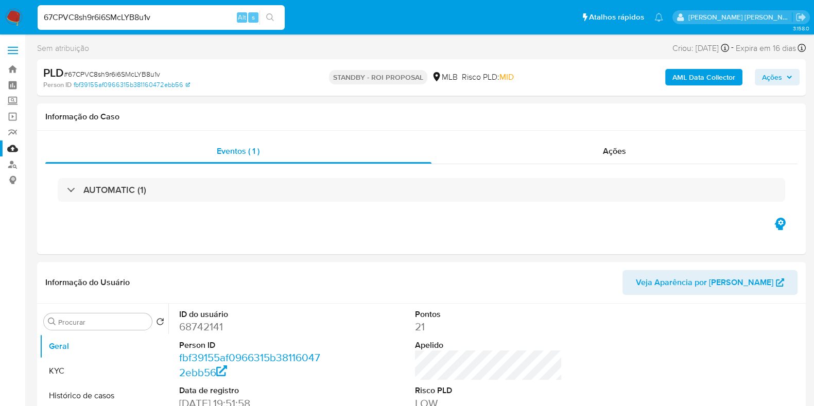
select select "10"
click at [169, 23] on input "67CPVC8sh9r6i6SMcLYB8u1v" at bounding box center [161, 17] width 247 height 13
paste input "RBKxCmlV0qcaJWAdQMu3YAy2"
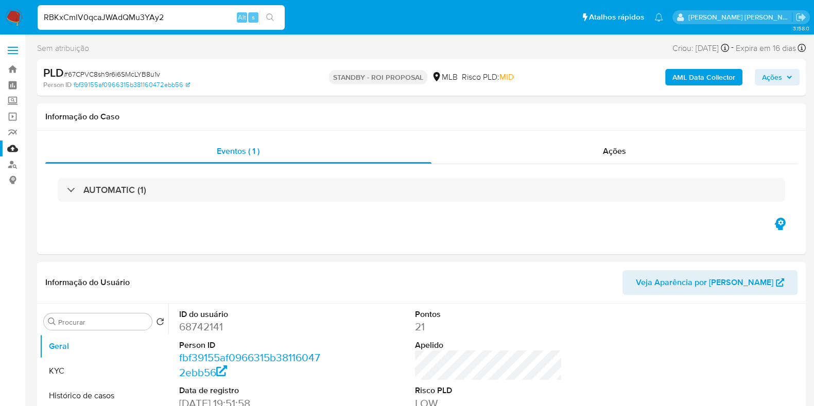
type input "RBKxCmlV0qcaJWAdQMu3YAy2"
select select "10"
click at [767, 76] on span "Ações" at bounding box center [772, 77] width 20 height 16
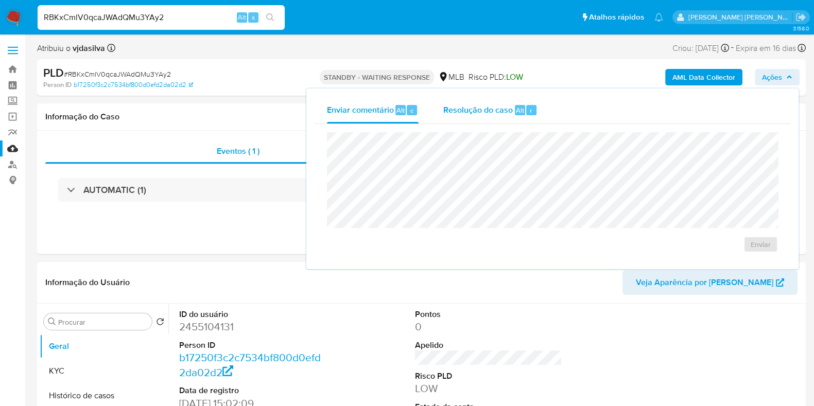
click at [475, 114] on span "Resolução do caso" at bounding box center [477, 110] width 69 height 12
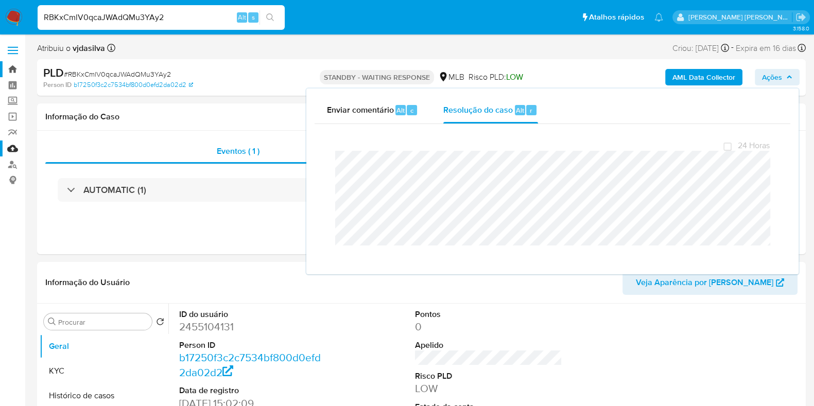
click at [15, 66] on link "Bandeja" at bounding box center [61, 69] width 123 height 16
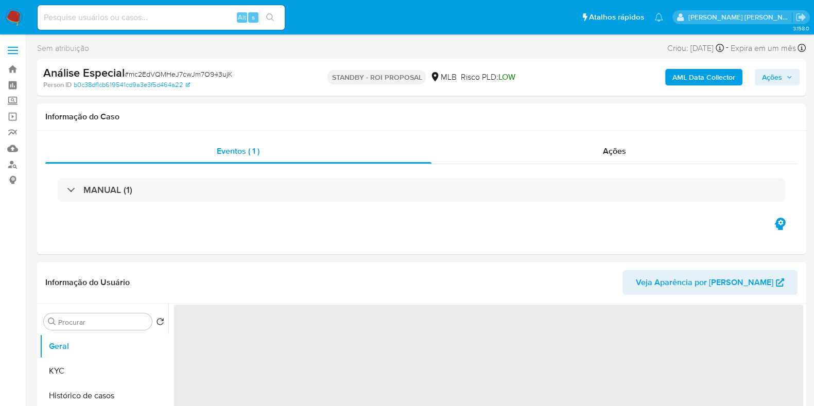
select select "10"
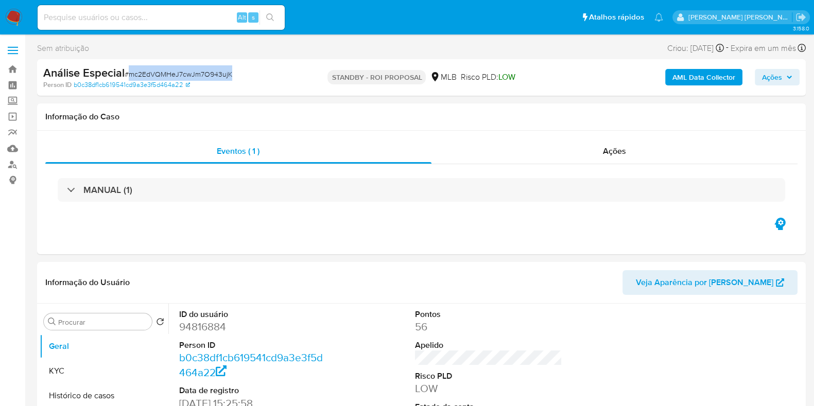
select select "10"
drag, startPoint x: 242, startPoint y: 75, endPoint x: 131, endPoint y: 73, distance: 111.2
click at [131, 73] on div "Análise Especial # mc2EdVQMHeJ7cwJm7O943ujK" at bounding box center [167, 72] width 248 height 15
copy span "mc2EdVQMHeJ7cwJm7O943ujK"
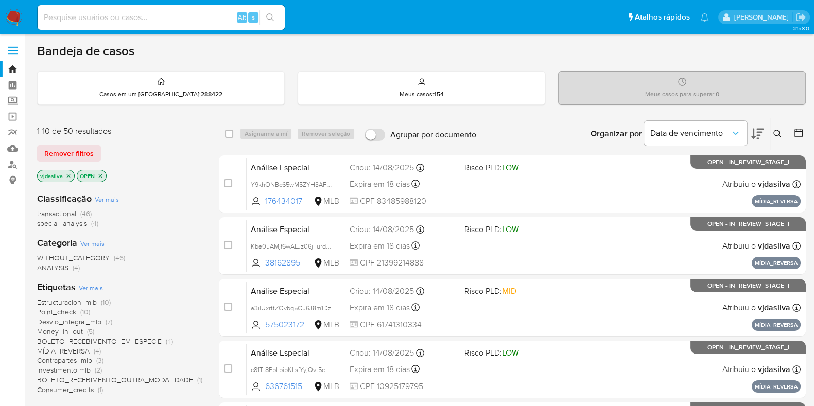
click at [776, 137] on button at bounding box center [778, 134] width 17 height 12
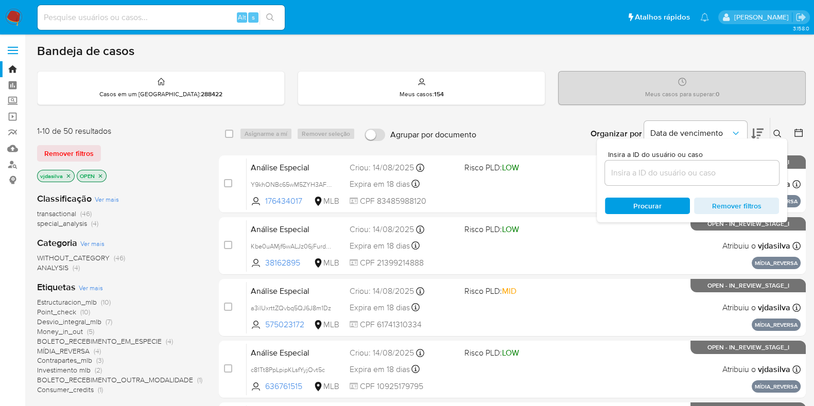
click at [706, 165] on div at bounding box center [692, 173] width 174 height 25
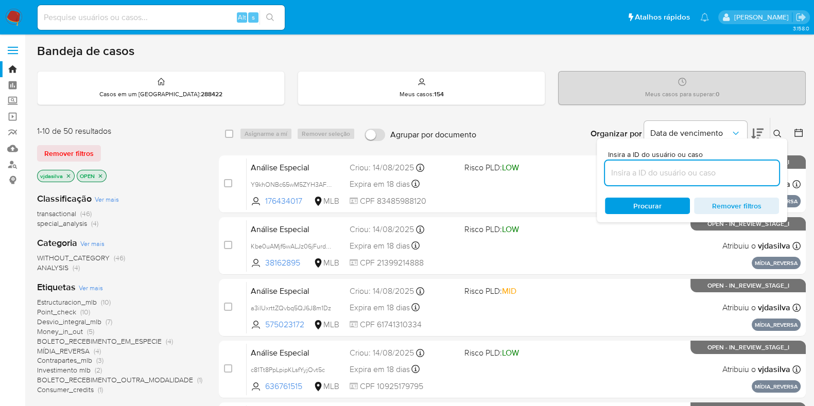
click at [694, 172] on input at bounding box center [692, 172] width 174 height 13
paste input "RBKxCmlV0qcaJWAdQMu3YAy2"
type input "RBKxCmlV0qcaJWAdQMu3YAy2"
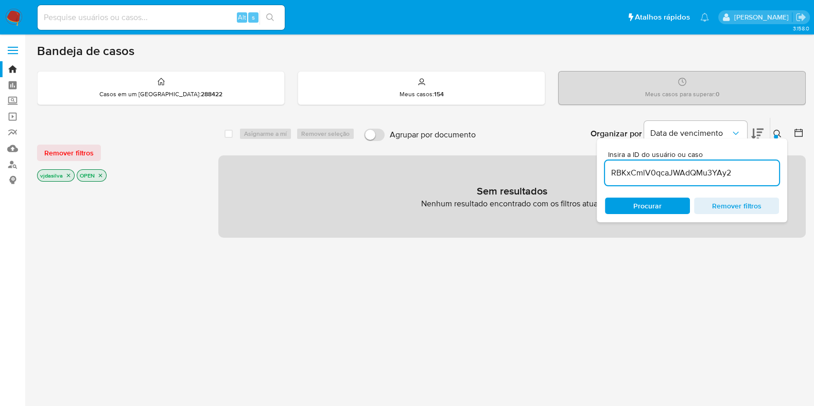
click at [99, 175] on icon "close-filter" at bounding box center [101, 176] width 4 height 4
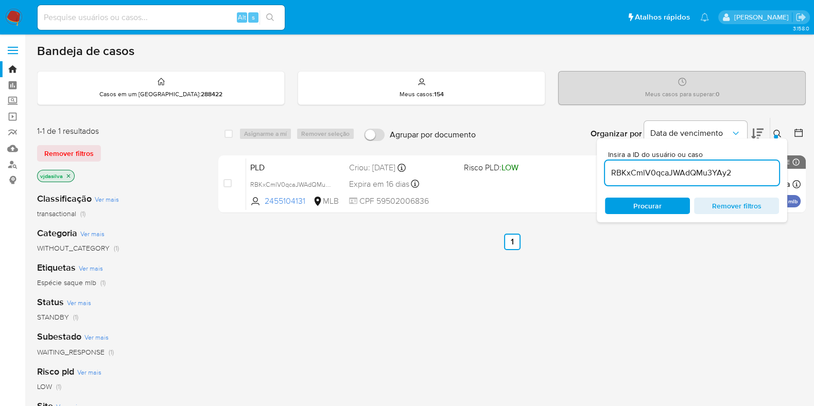
click at [66, 176] on icon "close-filter" at bounding box center [68, 176] width 6 height 6
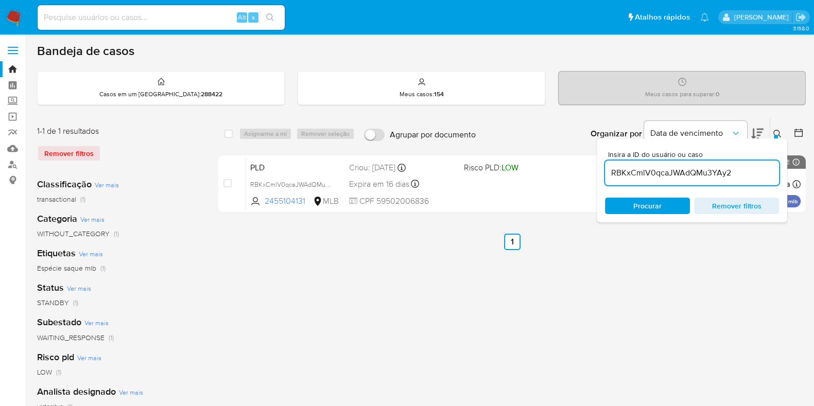
click at [718, 171] on input "RBKxCmlV0qcaJWAdQMu3YAy2" at bounding box center [692, 172] width 174 height 13
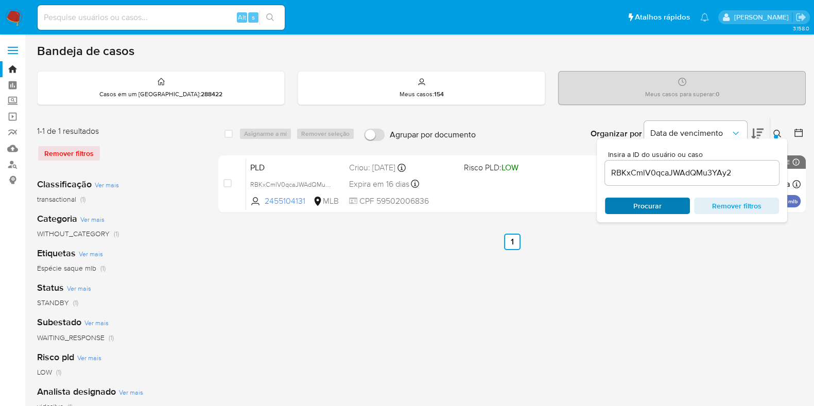
click at [654, 203] on span "Procurar" at bounding box center [647, 206] width 28 height 16
click at [727, 202] on span "Remover filtros" at bounding box center [736, 206] width 71 height 14
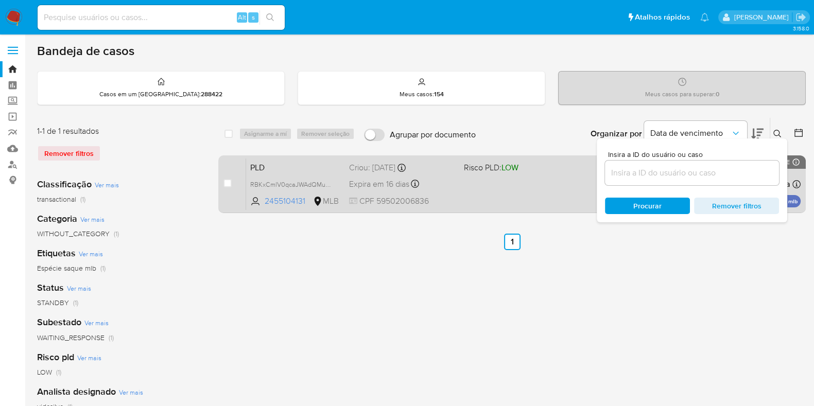
click at [523, 176] on div "PLD RBKxCmlV0qcaJWAdQMu3YAy2 2455104131 MLB Risco PLD: LOW Criou: 12/08/2025 Cr…" at bounding box center [523, 184] width 554 height 52
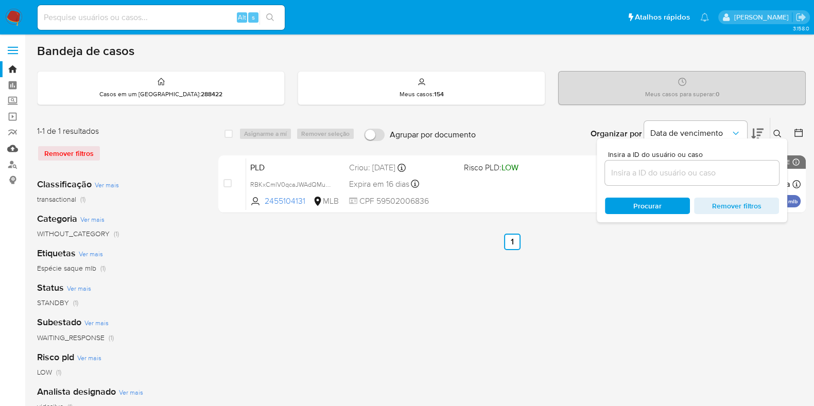
click at [14, 147] on link "Mulan" at bounding box center [61, 149] width 123 height 16
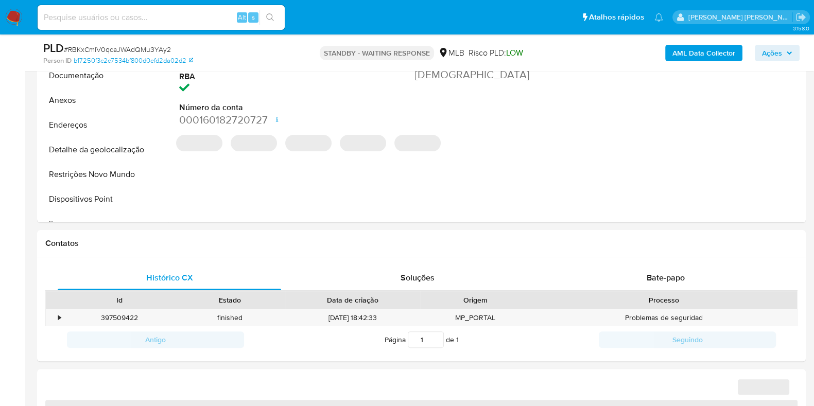
select select "10"
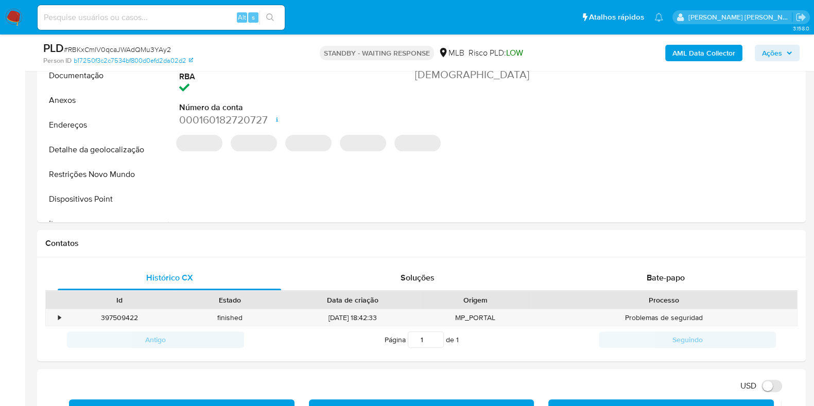
scroll to position [327, 0]
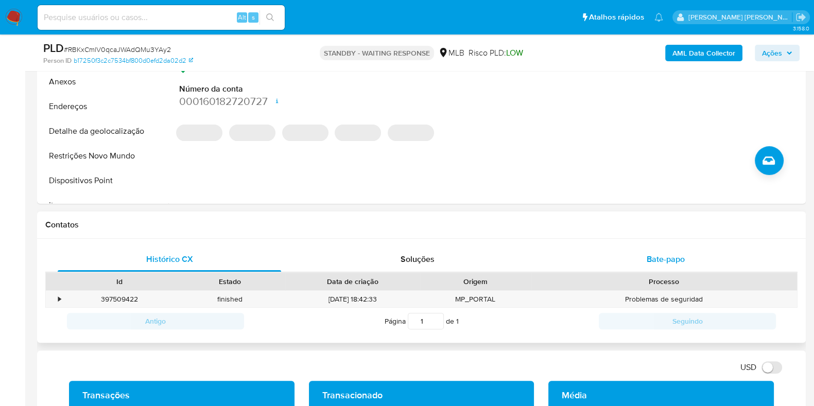
click at [674, 264] on span "Bate-papo" at bounding box center [666, 259] width 38 height 12
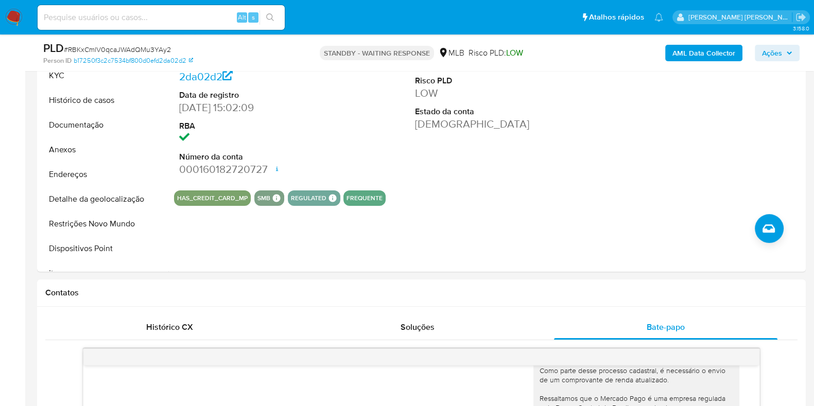
scroll to position [204, 0]
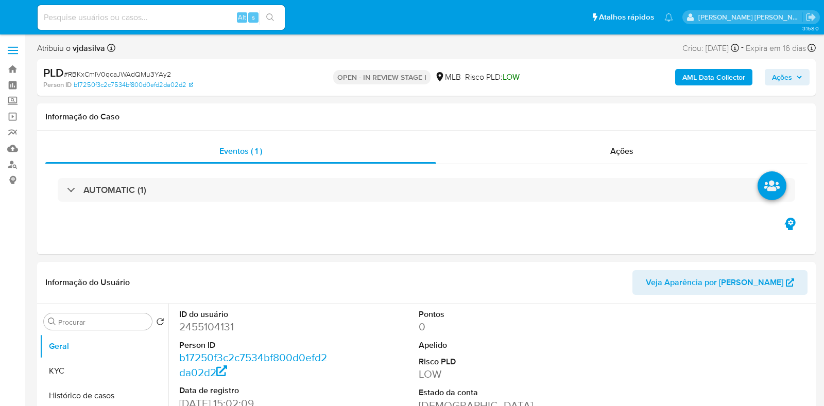
select select "10"
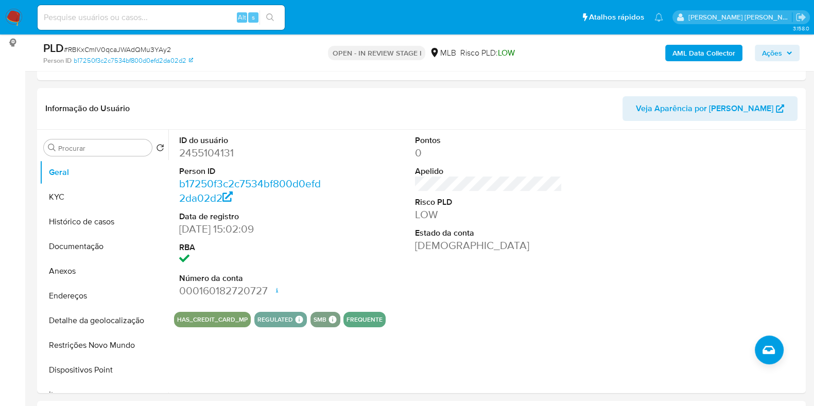
scroll to position [151, 0]
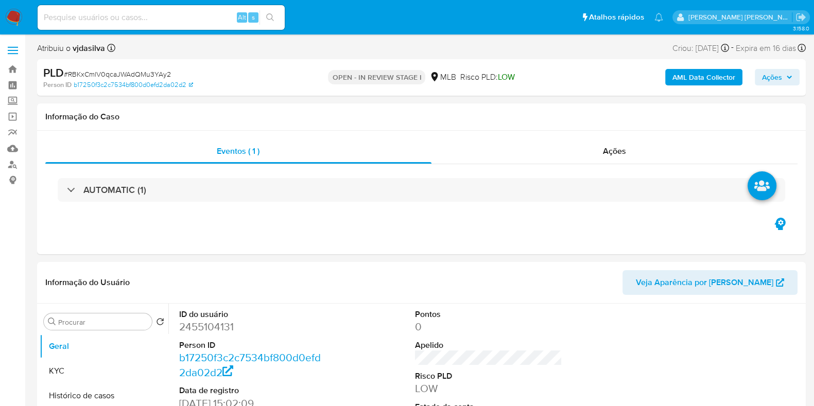
select select "10"
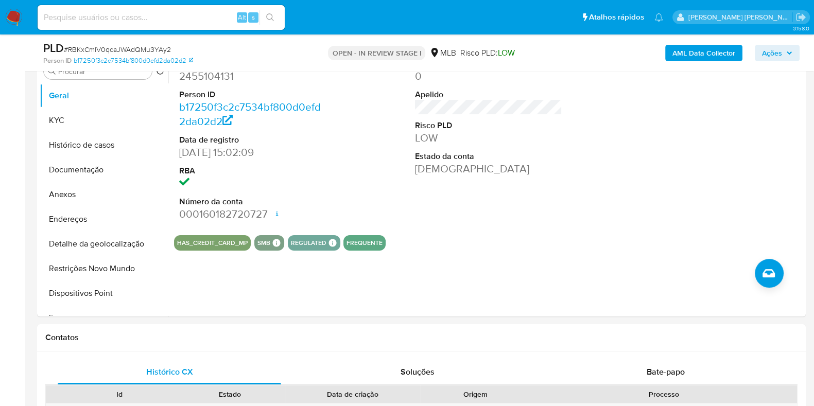
scroll to position [232, 0]
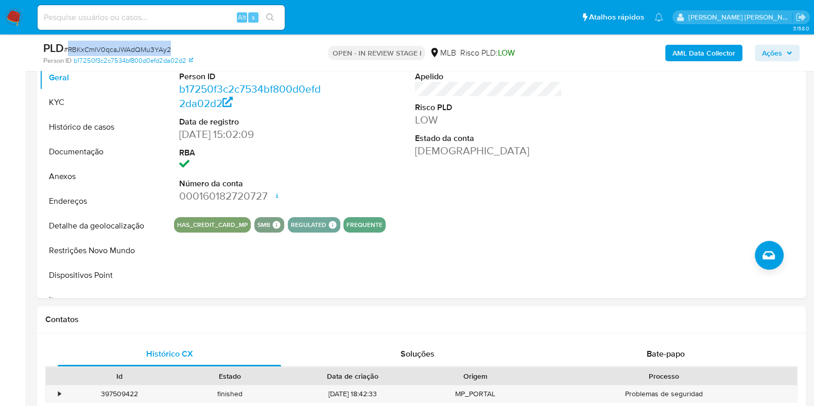
drag, startPoint x: 172, startPoint y: 48, endPoint x: 69, endPoint y: 50, distance: 103.5
click at [69, 50] on div "PLD # RBKxCmlV0qcaJWAdQMu3YAy2" at bounding box center [167, 48] width 248 height 15
copy span "RBKxCmlV0qcaJWAdQMu3YAy2"
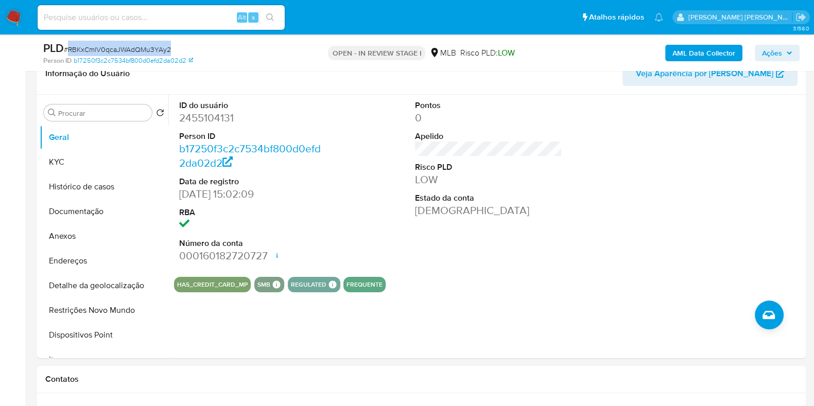
scroll to position [166, 0]
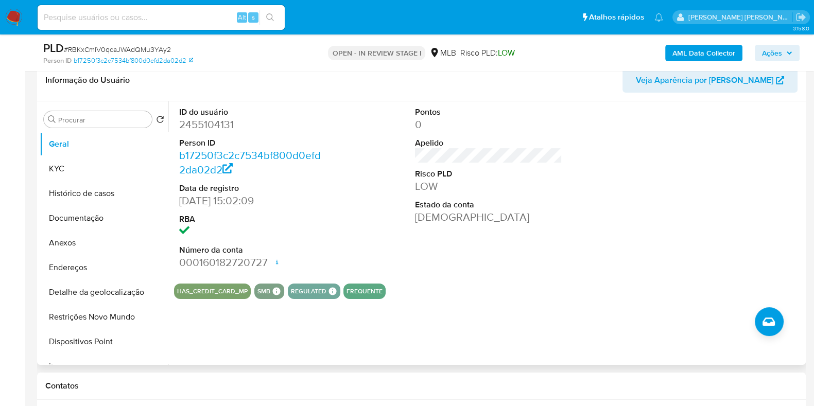
click at [652, 179] on div at bounding box center [725, 188] width 158 height 174
click at [94, 163] on button "KYC" at bounding box center [100, 168] width 120 height 25
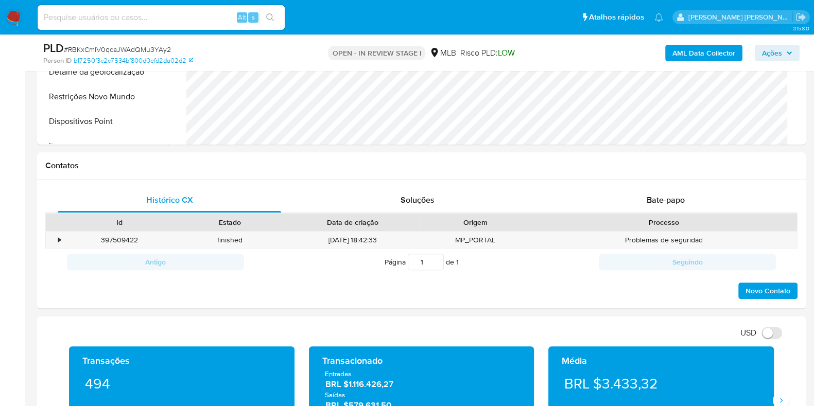
scroll to position [393, 0]
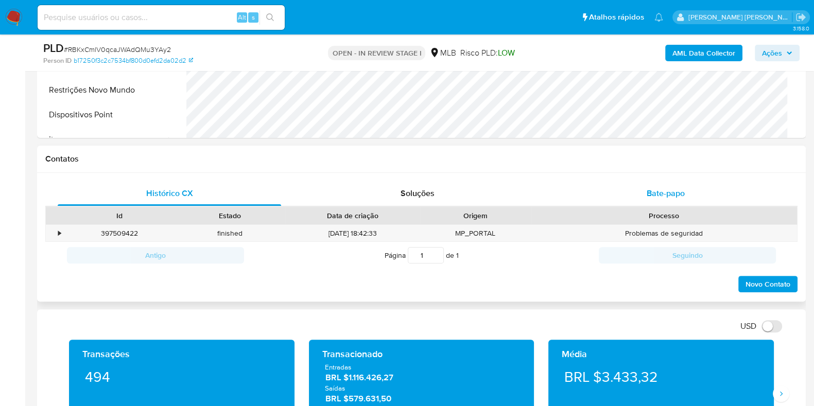
click at [665, 197] on span "Bate-papo" at bounding box center [666, 193] width 38 height 12
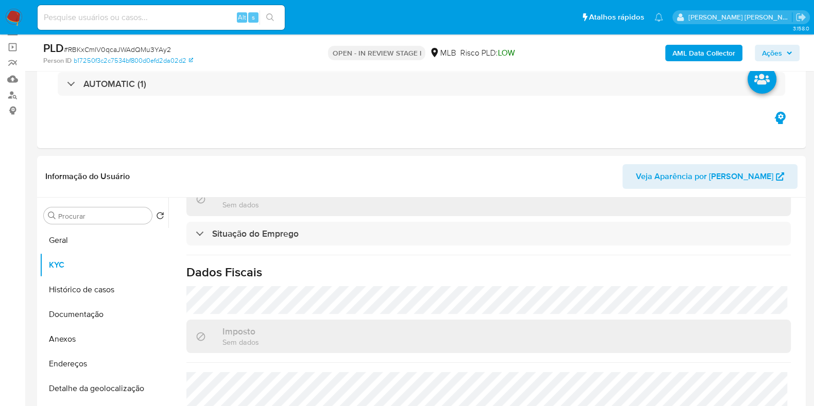
scroll to position [72, 0]
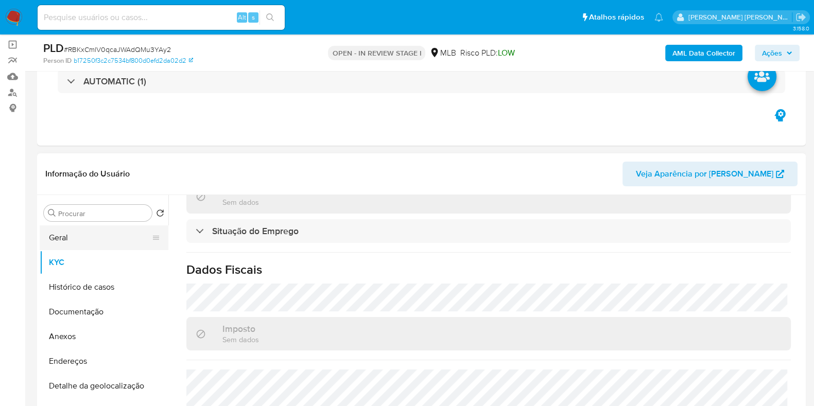
click at [114, 240] on button "Geral" at bounding box center [100, 237] width 120 height 25
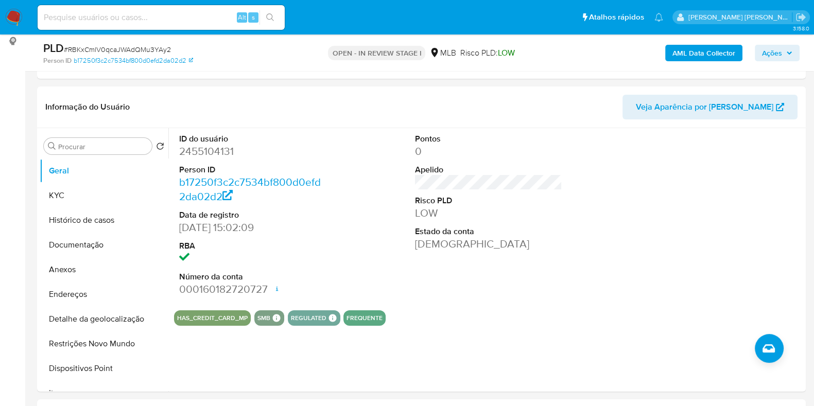
scroll to position [149, 0]
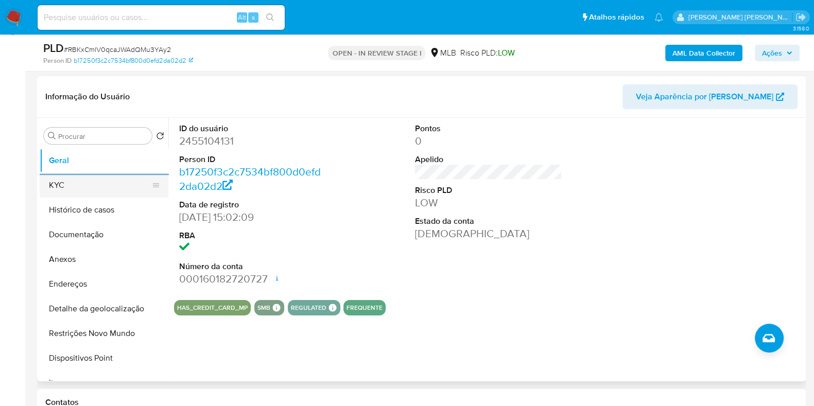
click at [93, 184] on button "KYC" at bounding box center [100, 185] width 120 height 25
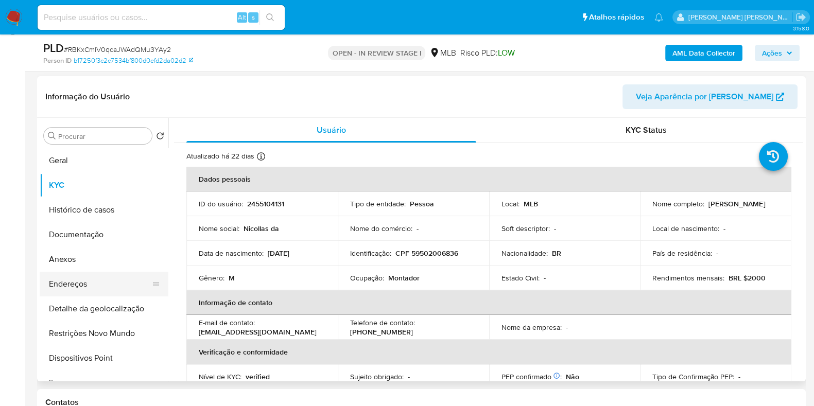
click at [101, 286] on button "Endereços" at bounding box center [100, 284] width 120 height 25
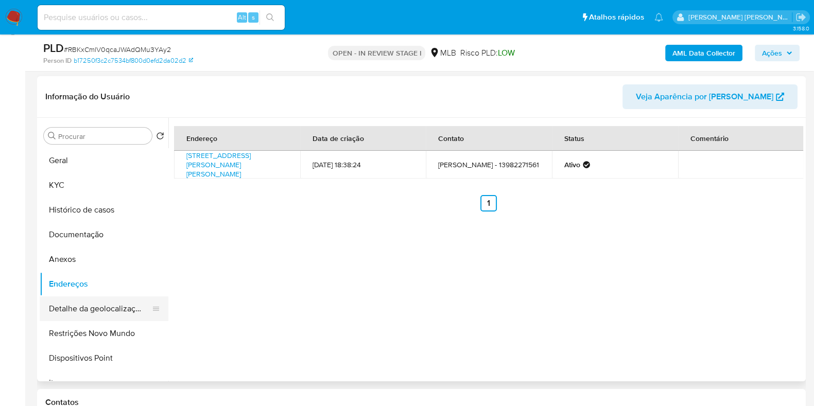
click at [99, 311] on button "Detalhe da geolocalização" at bounding box center [100, 309] width 120 height 25
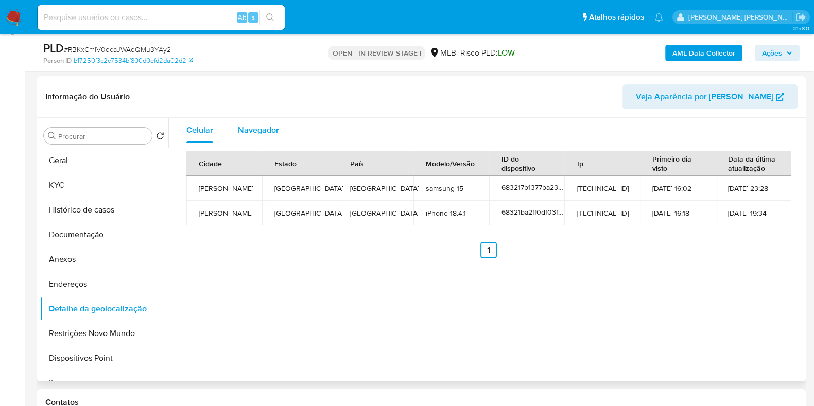
click at [259, 124] on span "Navegador" at bounding box center [258, 130] width 41 height 12
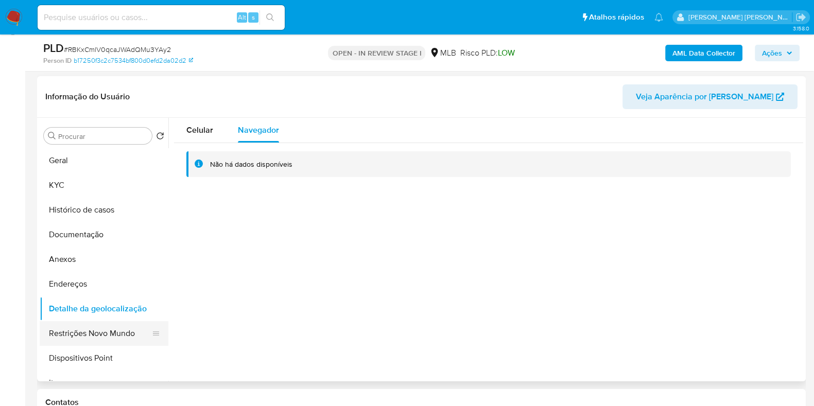
click at [98, 333] on button "Restrições Novo Mundo" at bounding box center [100, 333] width 120 height 25
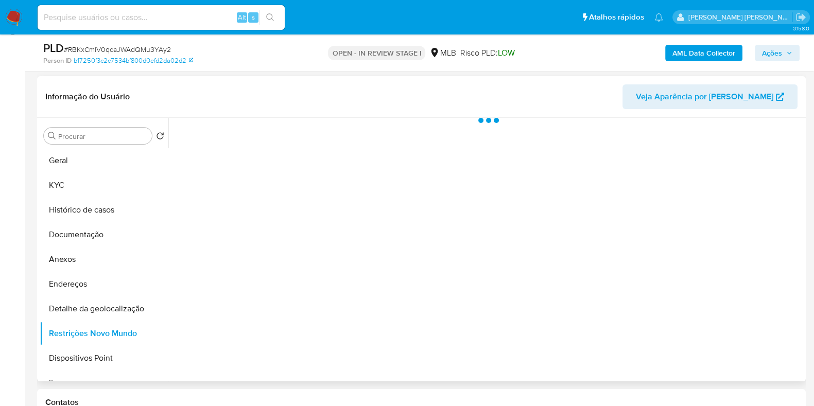
drag, startPoint x: 164, startPoint y: 194, endPoint x: 166, endPoint y: 199, distance: 5.8
click at [166, 199] on ul "Geral KYC Histórico de casos Documentação Anexos Endereços Detalhe da geolocali…" at bounding box center [104, 264] width 129 height 232
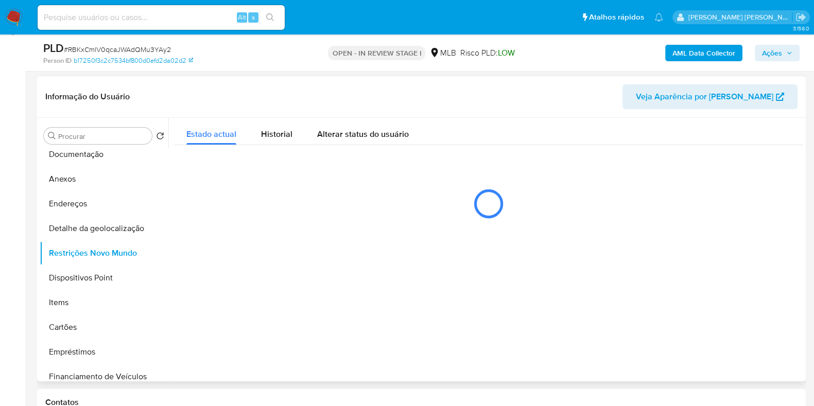
scroll to position [88, 0]
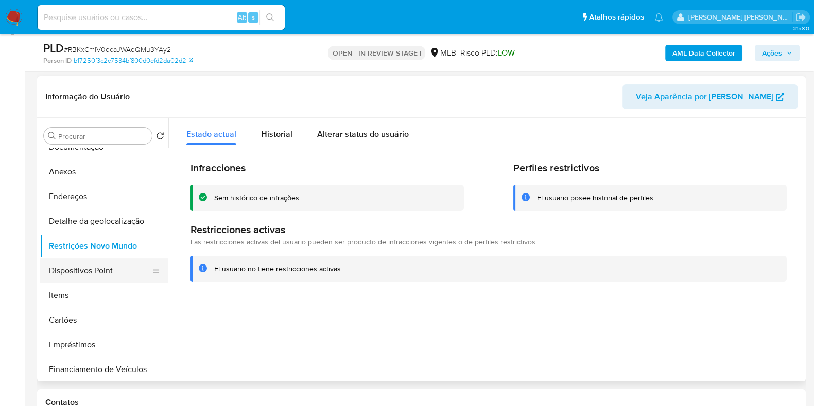
click at [71, 269] on button "Dispositivos Point" at bounding box center [100, 270] width 120 height 25
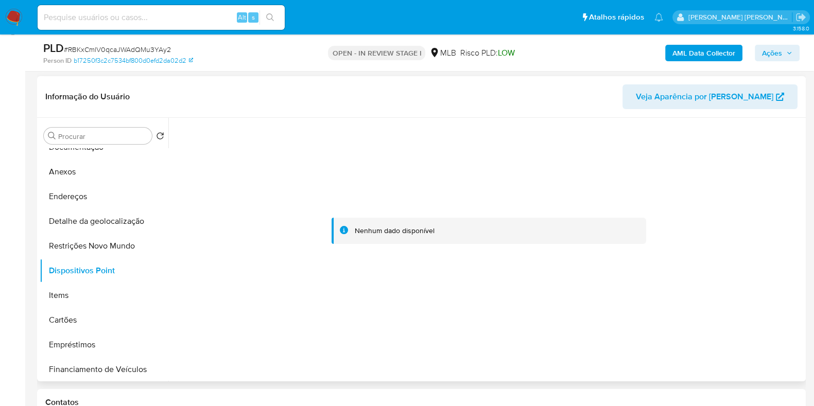
scroll to position [0, 0]
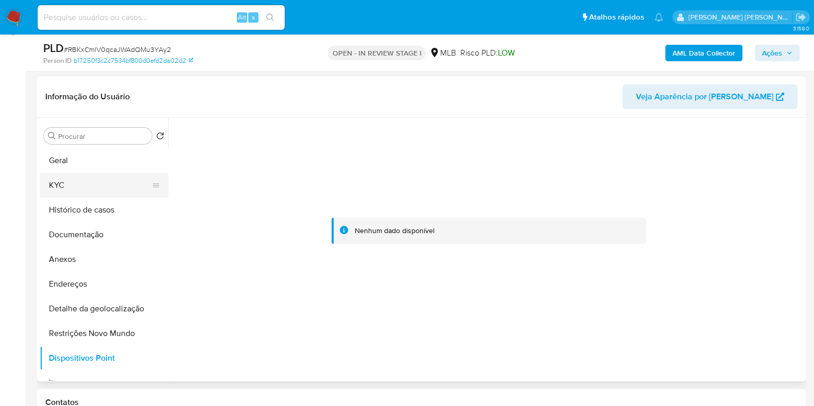
click at [83, 184] on button "KYC" at bounding box center [100, 185] width 120 height 25
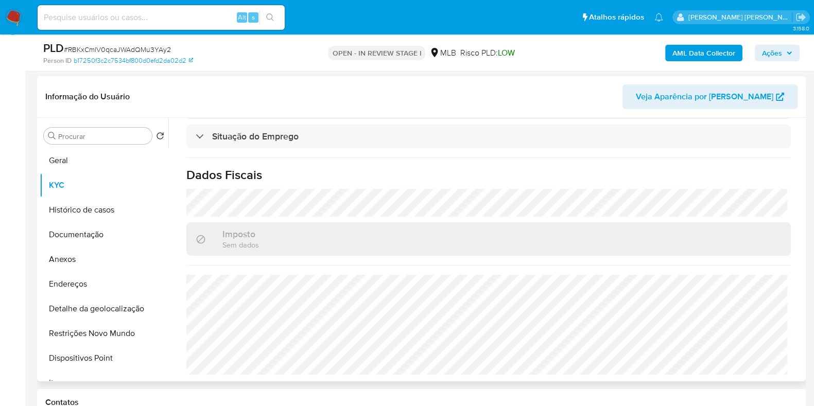
scroll to position [457, 0]
click at [99, 281] on button "Endereços" at bounding box center [100, 284] width 120 height 25
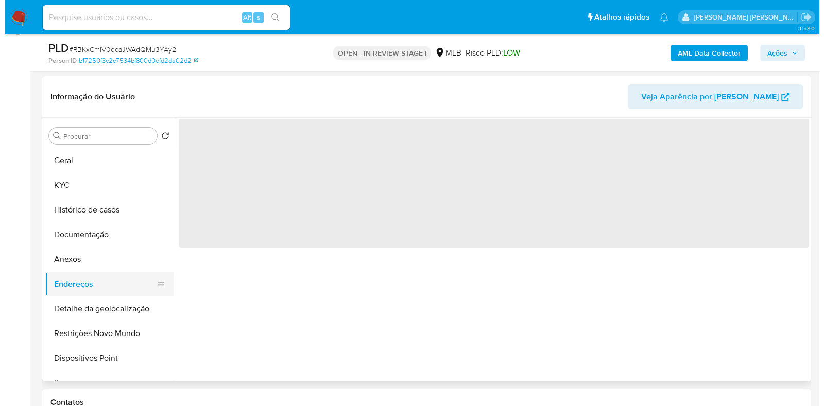
scroll to position [0, 0]
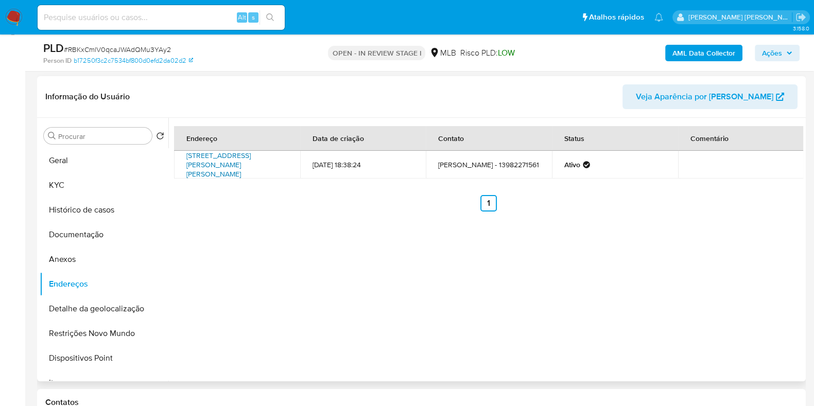
click at [236, 158] on link "[STREET_ADDRESS][PERSON_NAME][PERSON_NAME]" at bounding box center [218, 164] width 64 height 29
click at [99, 260] on button "Anexos" at bounding box center [100, 259] width 120 height 25
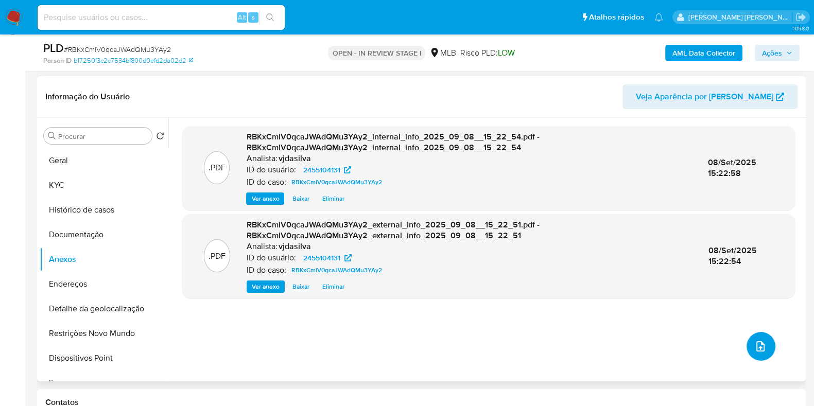
click at [758, 340] on icon "upload-file" at bounding box center [760, 346] width 12 height 12
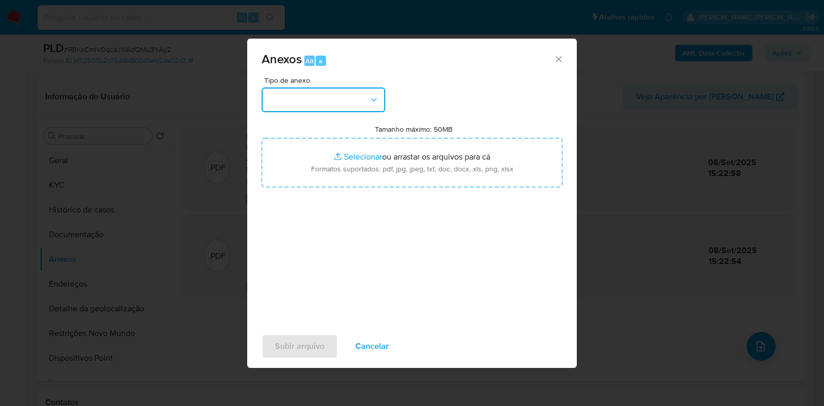
click at [368, 99] on button "button" at bounding box center [324, 100] width 124 height 25
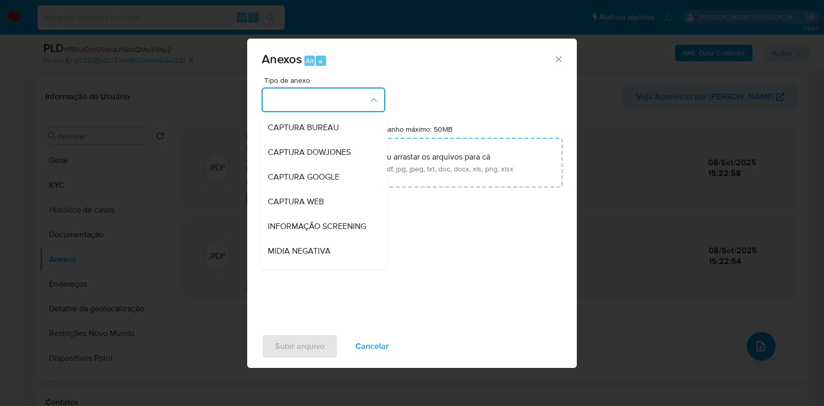
scroll to position [159, 0]
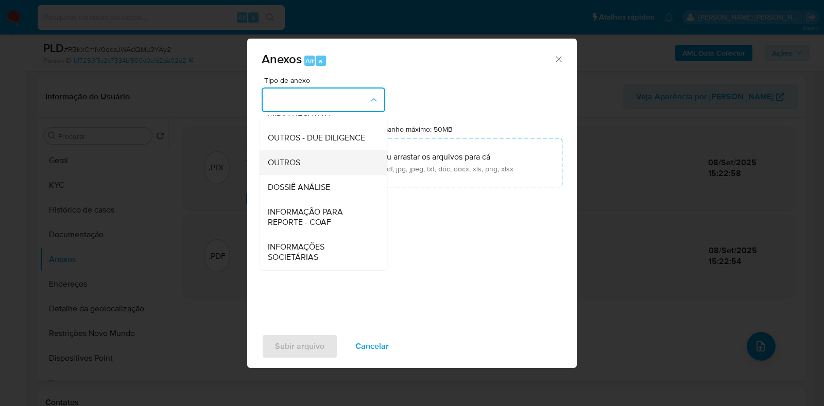
click at [328, 163] on div "OUTROS" at bounding box center [320, 162] width 105 height 25
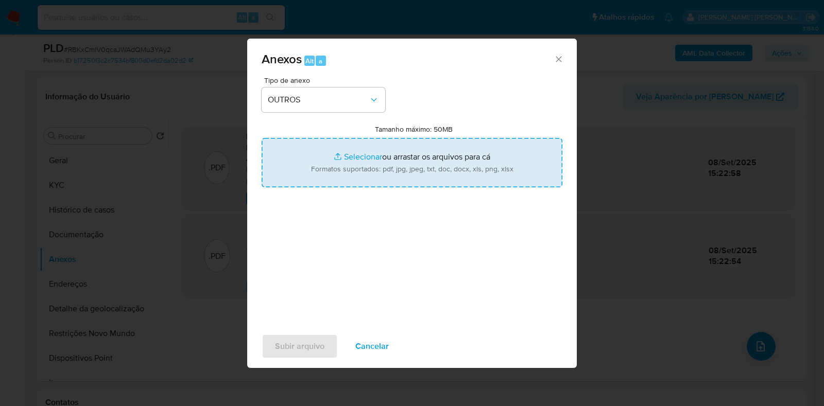
type input "C:\fakepath\Mulan - RBKxCmlV0qcaJWAdQMu3YAy2 - CPF 59502006836 - [PERSON_NAME].…"
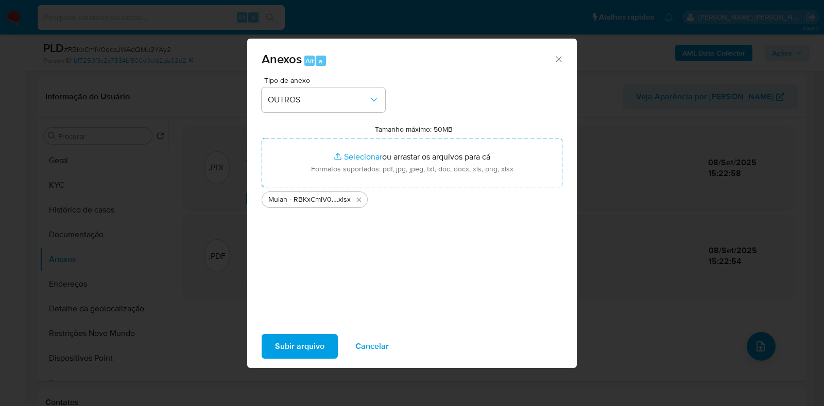
click at [314, 340] on span "Subir arquivo" at bounding box center [299, 346] width 49 height 23
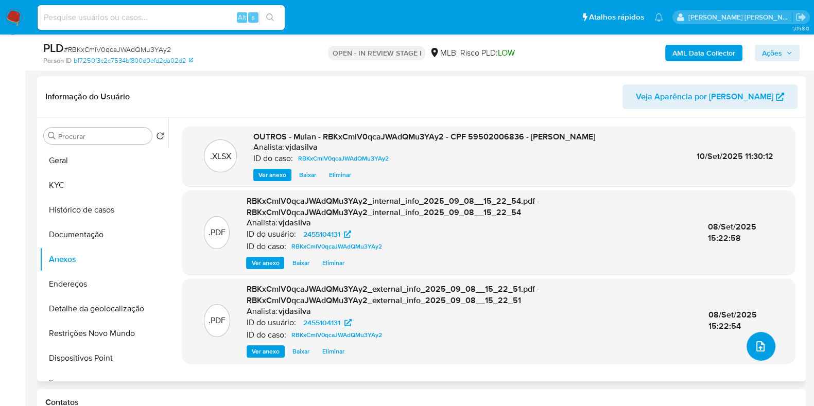
click at [756, 350] on icon "upload-file" at bounding box center [760, 346] width 8 height 10
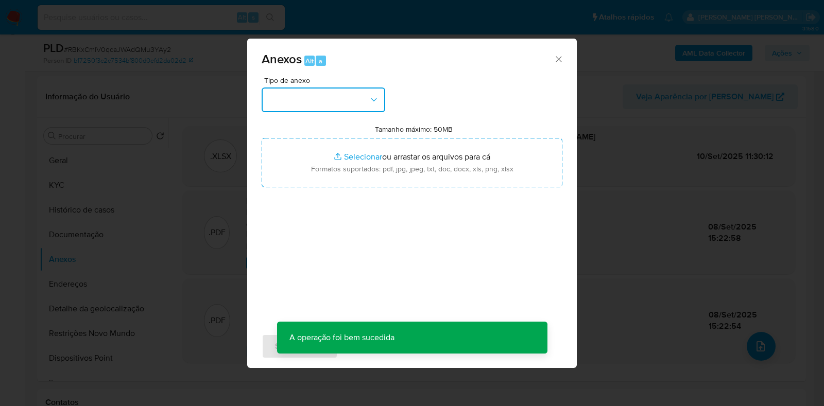
click at [360, 103] on button "button" at bounding box center [324, 100] width 124 height 25
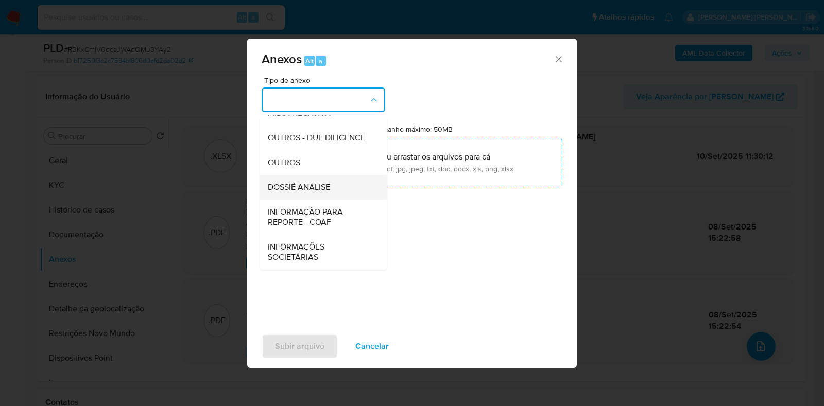
click at [337, 184] on div "DOSSIÊ ANÁLISE" at bounding box center [320, 187] width 105 height 25
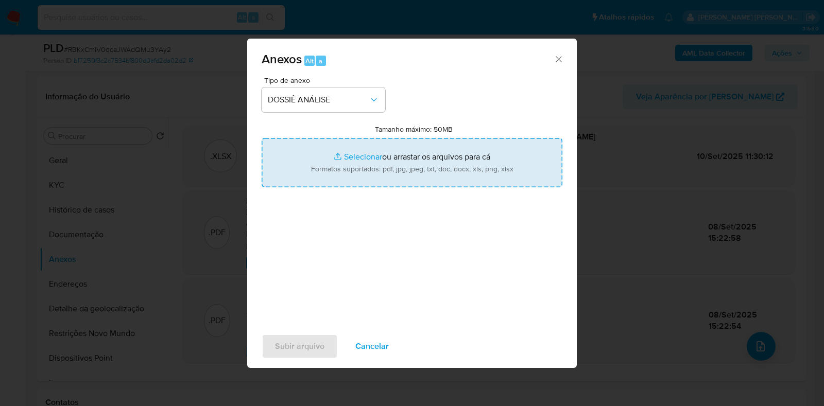
type input "C:\fakepath\SAR -XXXX - CPF 59502006836 - [PERSON_NAME] (1).pdf"
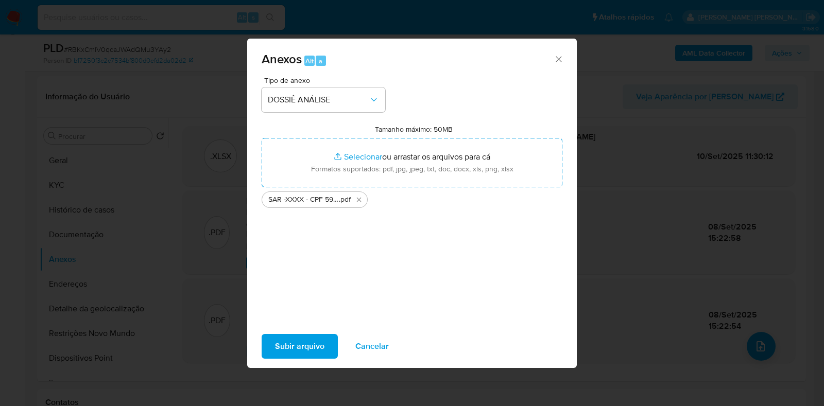
click at [315, 348] on span "Subir arquivo" at bounding box center [299, 346] width 49 height 23
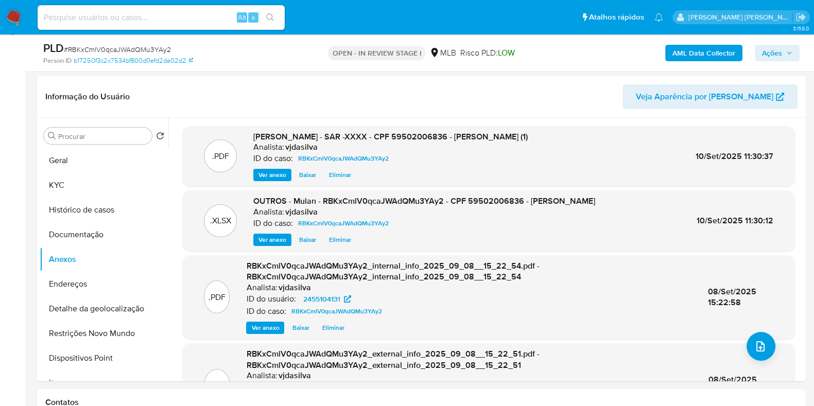
click at [764, 49] on span "Ações" at bounding box center [772, 53] width 20 height 16
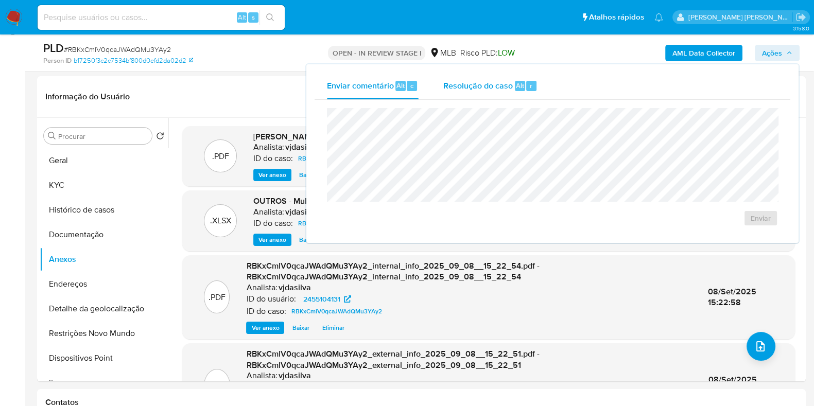
click at [489, 85] on span "Resolução do caso" at bounding box center [477, 85] width 69 height 12
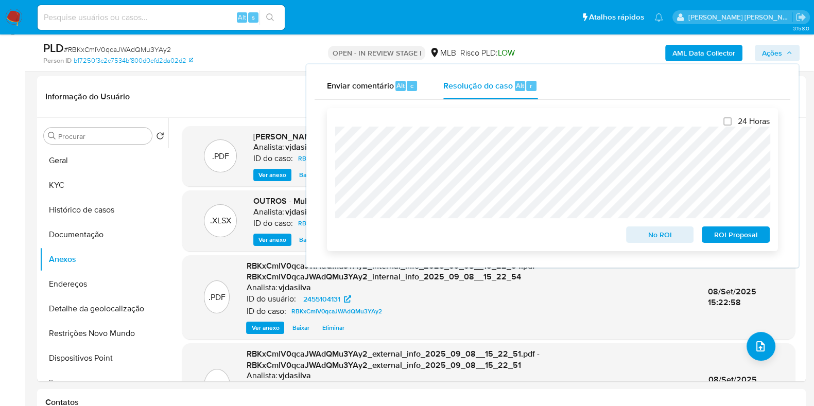
click at [722, 235] on span "ROI Proposal" at bounding box center [736, 235] width 54 height 14
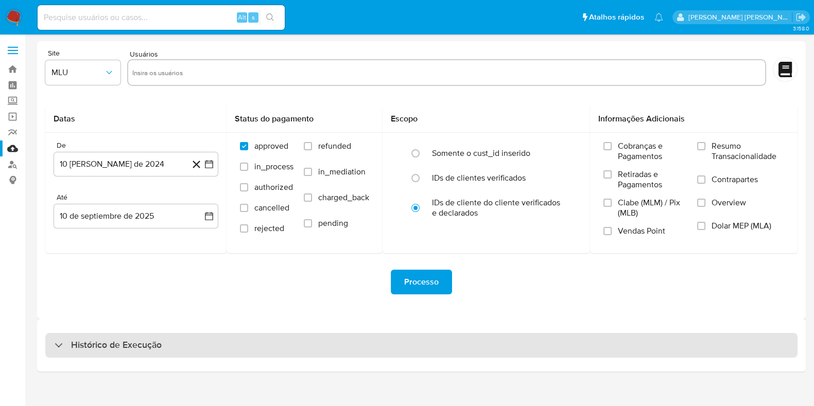
click at [111, 343] on h3 "Histórico de Execução" at bounding box center [116, 345] width 91 height 12
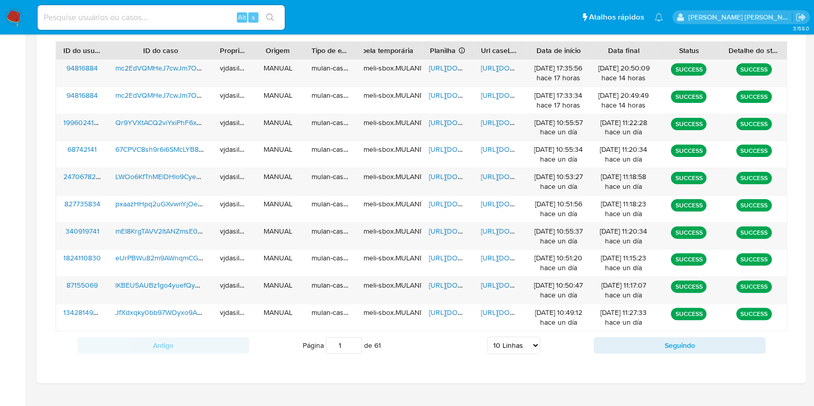
scroll to position [396, 0]
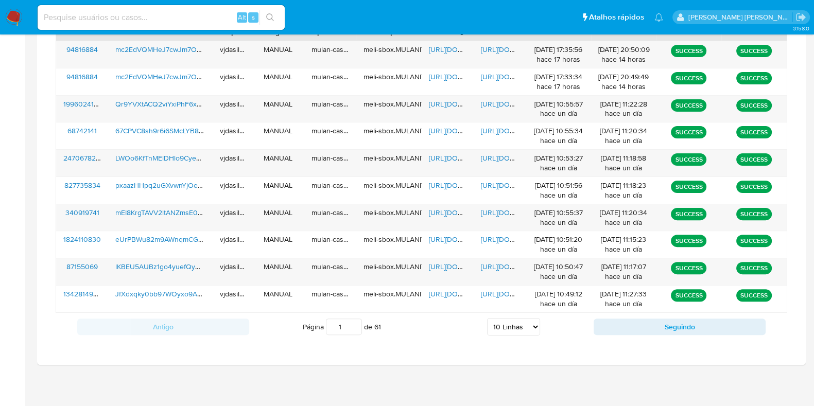
click at [497, 330] on select "5 Linhas 10 Linhas 20 Linhas 25 Linhas 50 Linhas 100 Linhas" at bounding box center [513, 327] width 53 height 18
select select "50"
click at [487, 318] on select "5 Linhas 10 Linhas 20 Linhas 25 Linhas 50 Linhas 100 Linhas" at bounding box center [513, 327] width 53 height 18
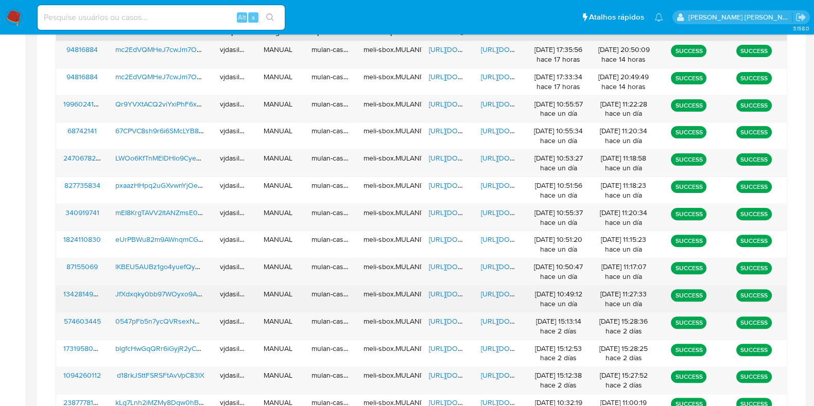
scroll to position [728, 0]
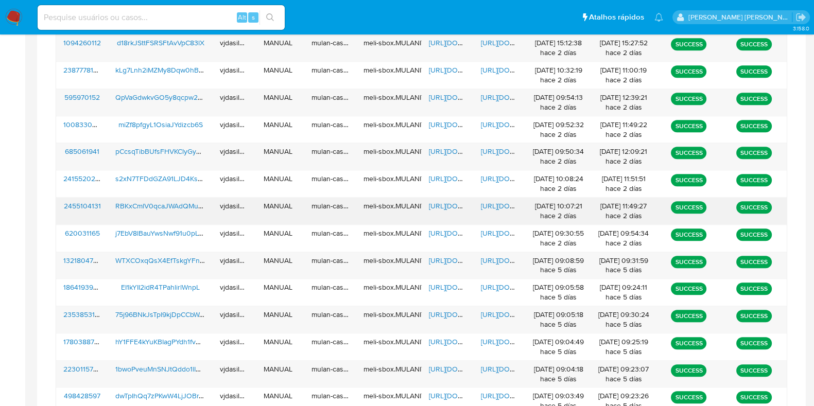
click at [452, 201] on span "[URL][DOMAIN_NAME]" at bounding box center [464, 206] width 71 height 10
click at [182, 203] on span "RBKxCmlV0qcaJWAdQMu3YAy2" at bounding box center [166, 206] width 103 height 10
click at [492, 201] on span "[URL][DOMAIN_NAME]" at bounding box center [516, 206] width 71 height 10
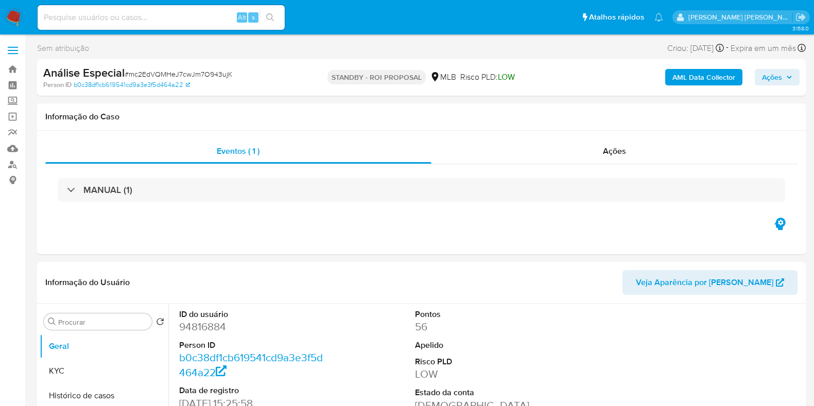
select select "10"
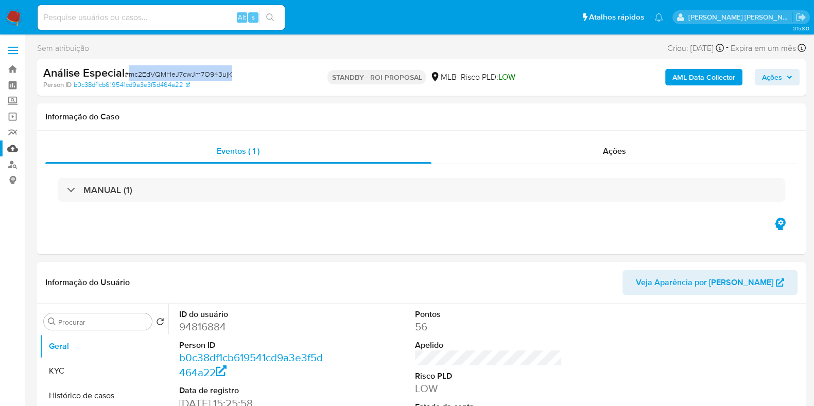
click at [18, 151] on link "Mulan" at bounding box center [61, 149] width 123 height 16
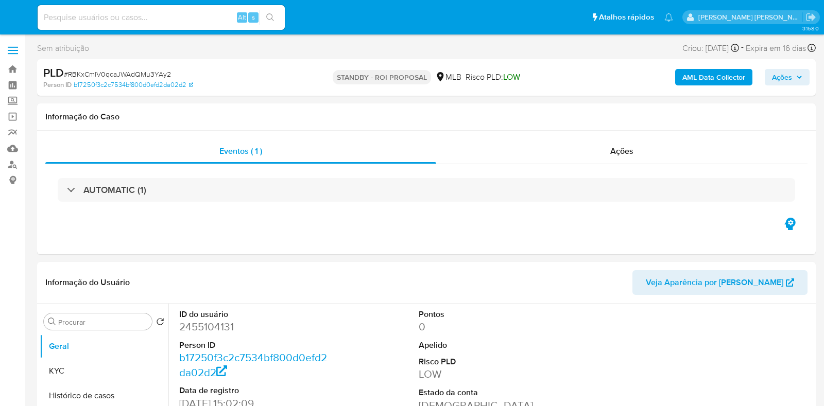
select select "10"
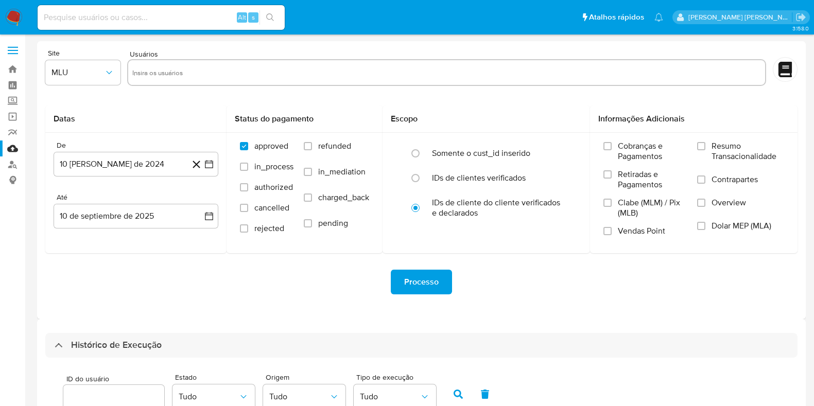
select select "50"
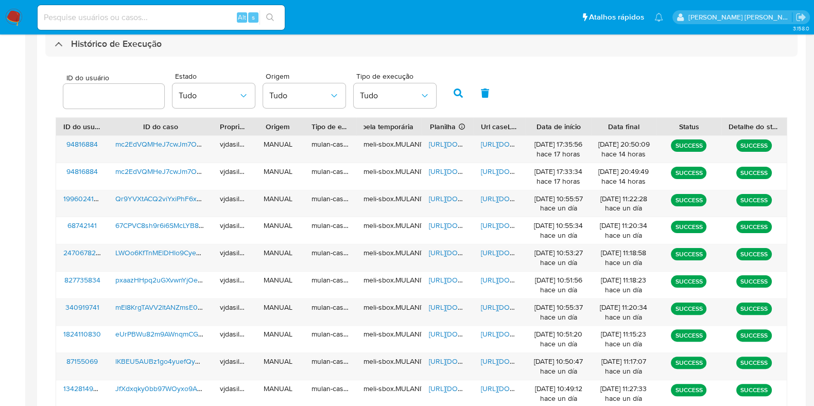
scroll to position [299, 0]
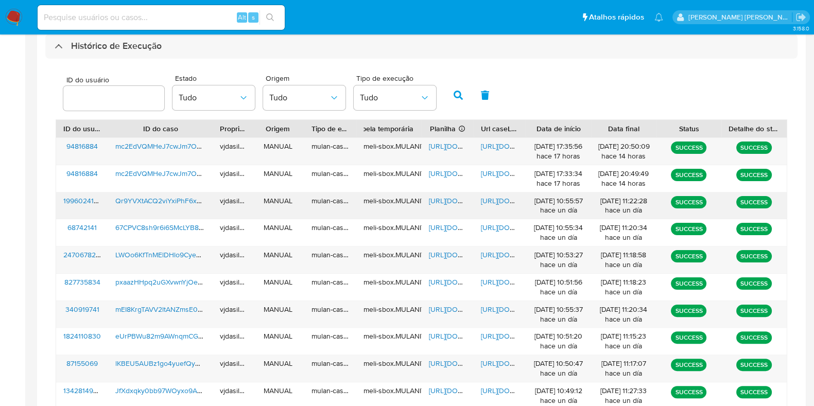
click at [502, 202] on span "[URL][DOMAIN_NAME]" at bounding box center [516, 201] width 71 height 10
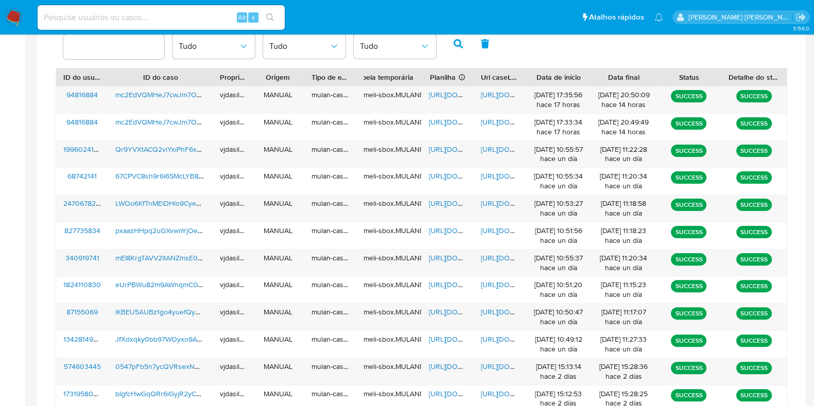
scroll to position [353, 0]
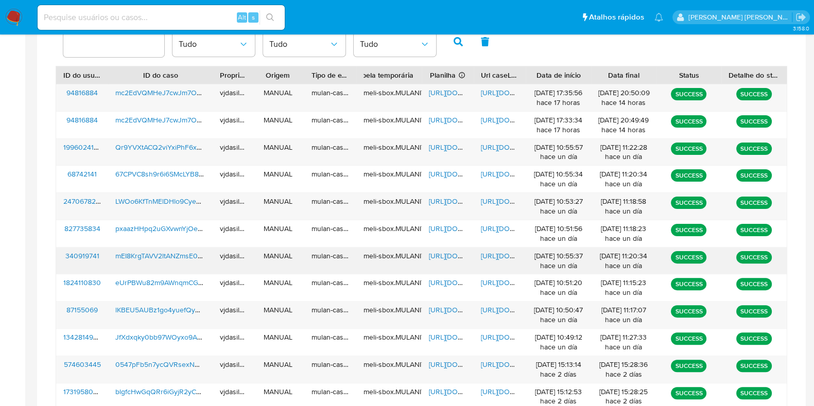
click at [503, 255] on span "[URL][DOMAIN_NAME]" at bounding box center [516, 256] width 71 height 10
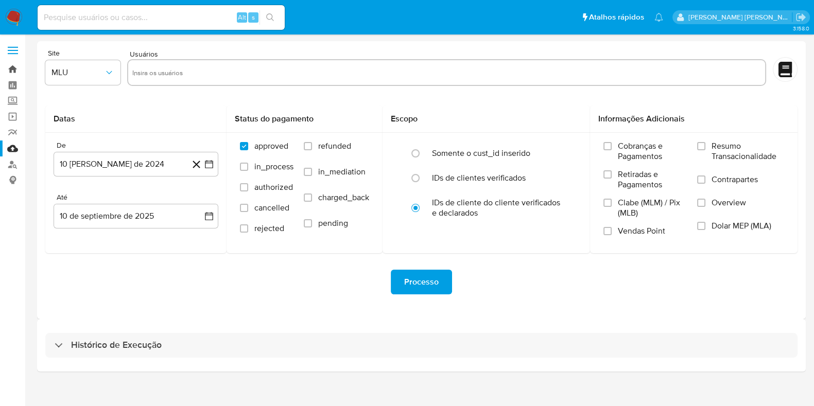
click at [12, 71] on link "Bandeja" at bounding box center [61, 69] width 123 height 16
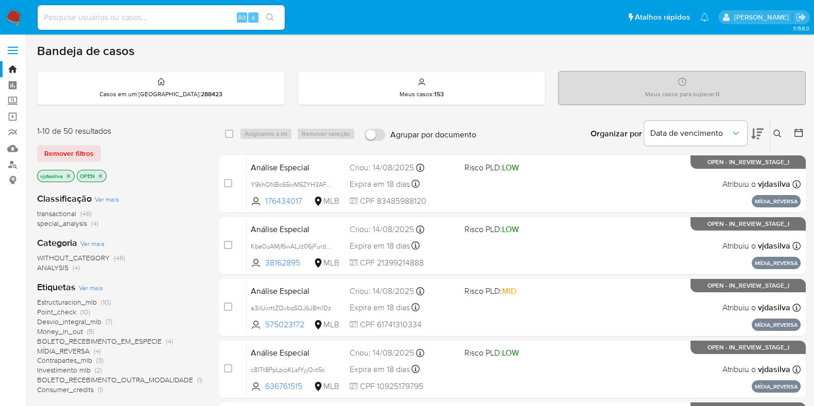
click at [72, 309] on span "Point_check" at bounding box center [56, 312] width 39 height 10
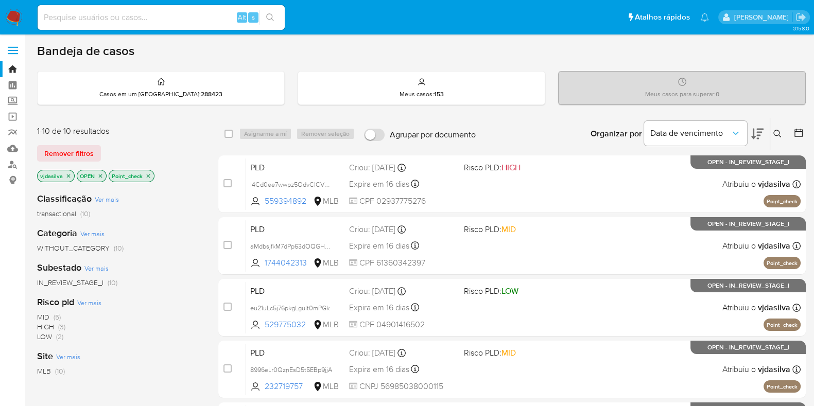
click at [751, 128] on icon at bounding box center [757, 134] width 12 height 12
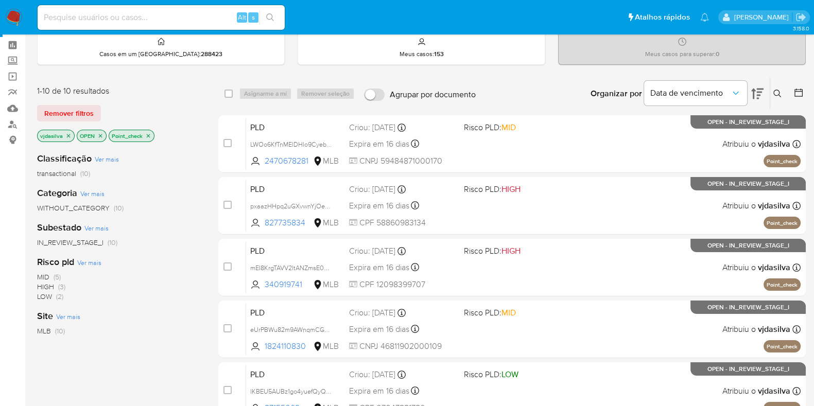
scroll to position [46, 0]
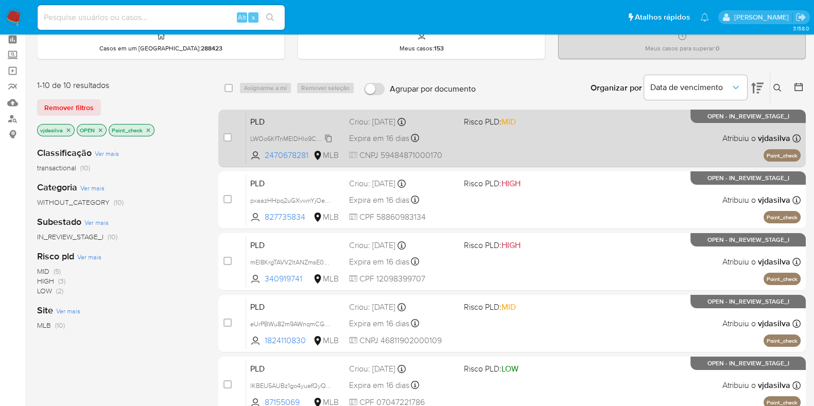
click at [329, 136] on span "LWOo6KfTnMElDHlo9CyebEqD" at bounding box center [294, 137] width 88 height 11
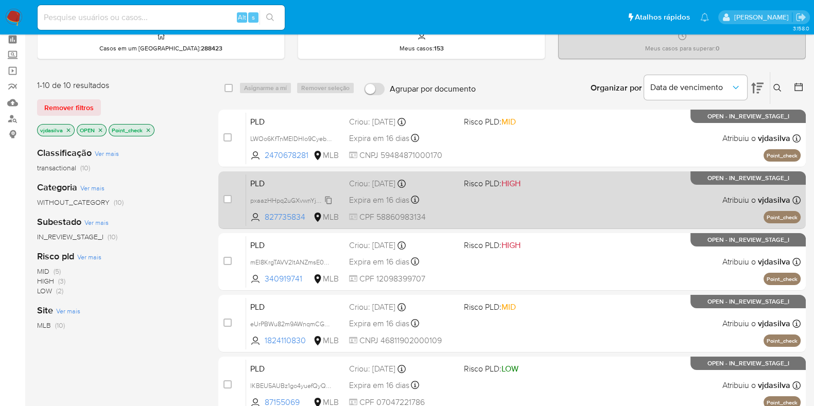
click at [330, 199] on span "pxaazHHpq2uGXvwnYjOeyD8l" at bounding box center [294, 199] width 88 height 11
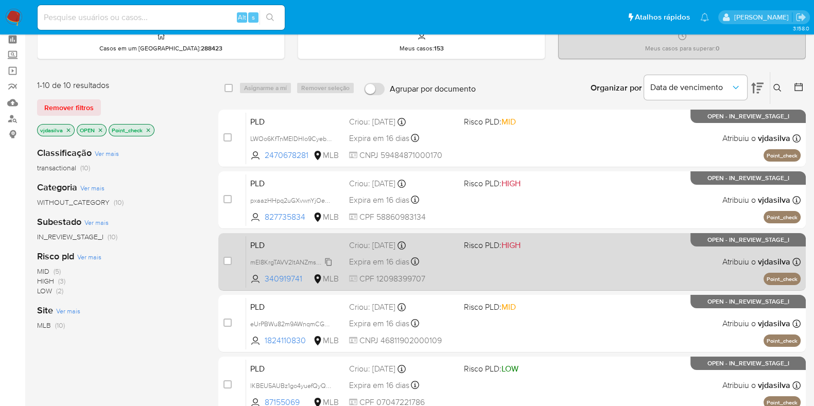
click at [329, 259] on span "mEI8KrgTAVV2ltANZmsE0SNq" at bounding box center [292, 261] width 85 height 11
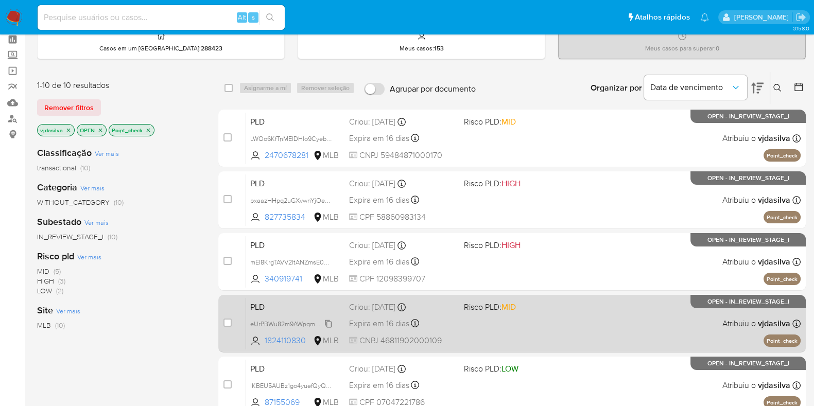
click at [329, 323] on span "eUrPBWu82m9AWnqmCGQQebZm" at bounding box center [300, 323] width 100 height 11
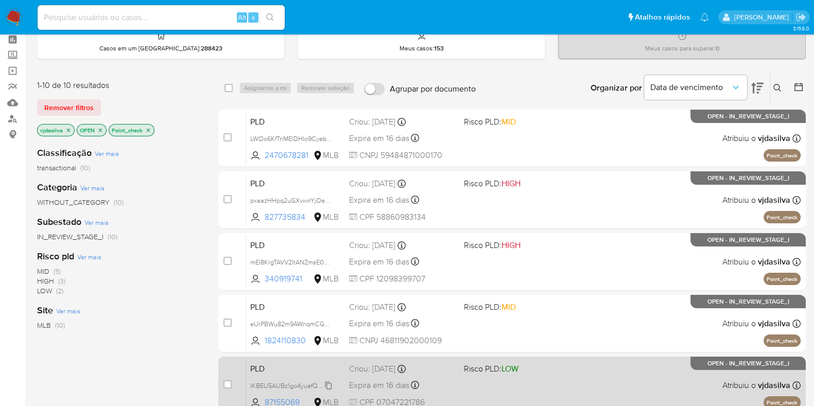
click at [328, 386] on span "lKBEU5AUBz1go4yuefQyQi31" at bounding box center [291, 384] width 83 height 11
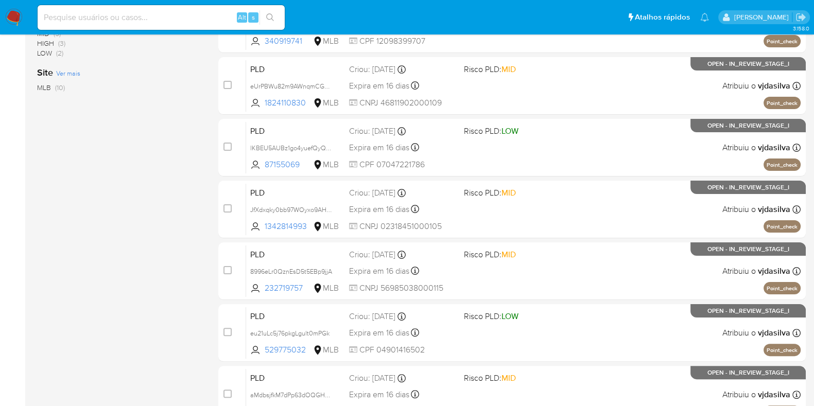
scroll to position [286, 0]
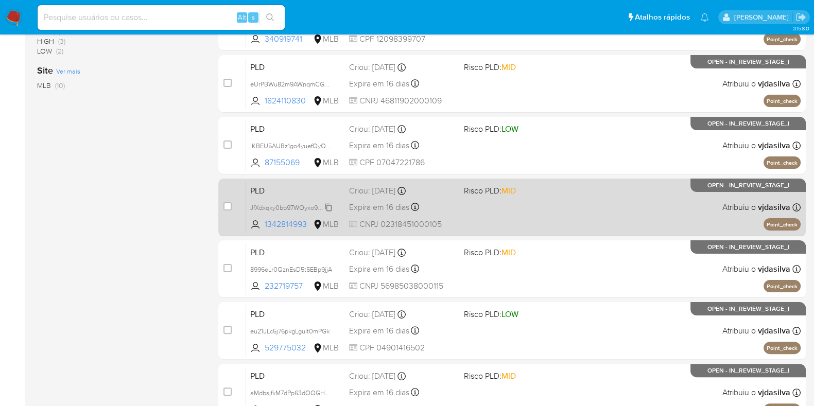
click at [328, 204] on span "JfXdxqky0bb97WOyxo9AHQ5N" at bounding box center [295, 206] width 90 height 11
click at [329, 208] on span "JfXdxqky0bb97WOyxo9AHQ5N" at bounding box center [295, 206] width 90 height 11
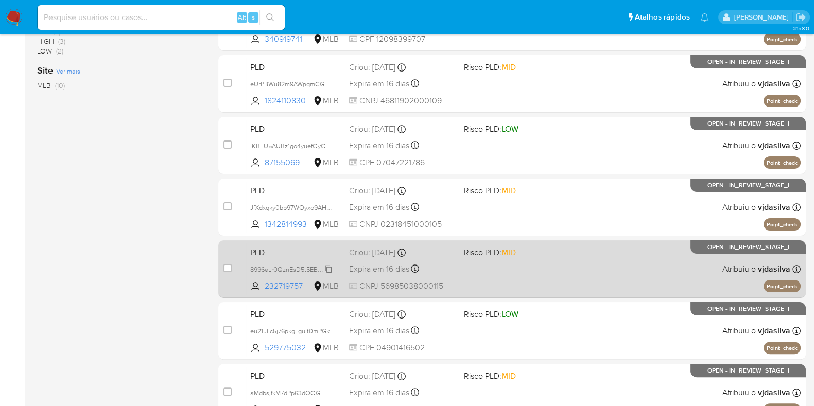
click at [327, 266] on span "8996eLr0QznEsD5t5EBp9jjA" at bounding box center [291, 268] width 82 height 11
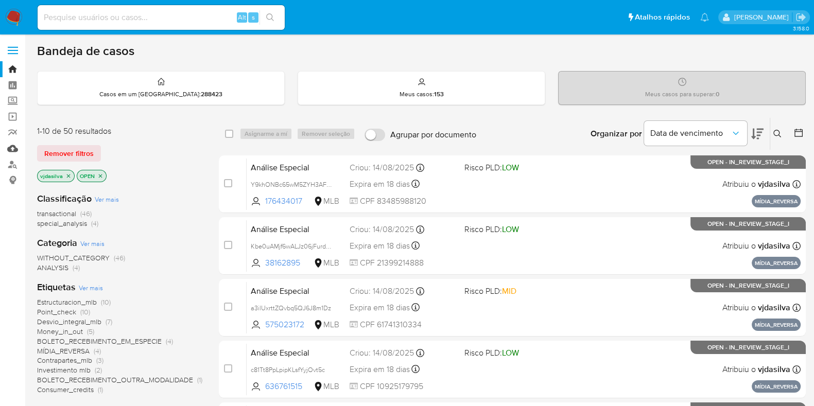
click at [12, 151] on link "Mulan" at bounding box center [61, 149] width 123 height 16
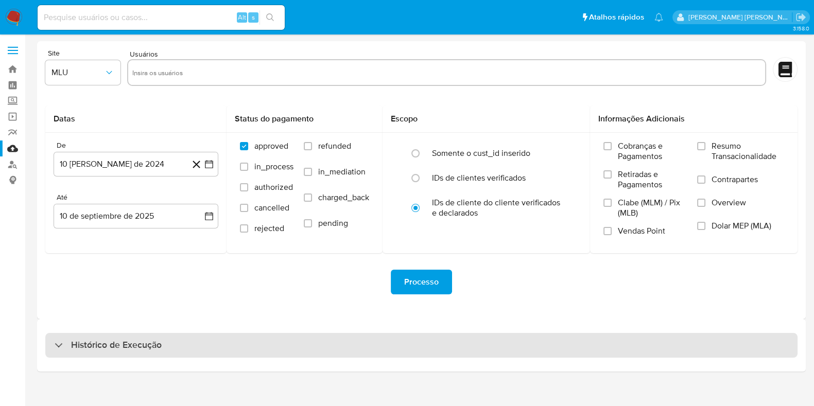
click at [251, 356] on div "Histórico de Execução" at bounding box center [421, 345] width 752 height 25
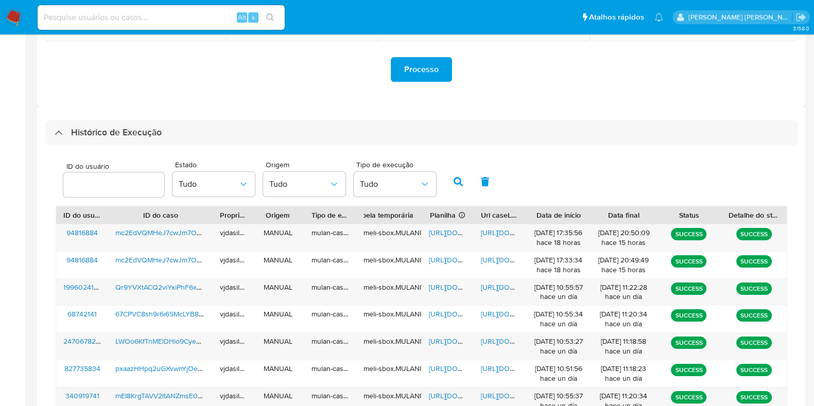
scroll to position [396, 0]
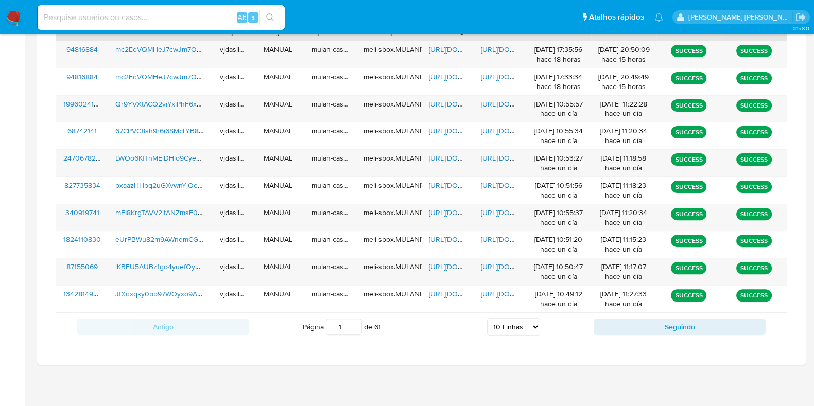
click at [506, 330] on select "5 Linhas 10 Linhas 20 Linhas 25 Linhas 50 Linhas 100 Linhas" at bounding box center [513, 327] width 53 height 18
select select "25"
click at [487, 318] on select "5 Linhas 10 Linhas 20 Linhas 25 Linhas 50 Linhas 100 Linhas" at bounding box center [513, 327] width 53 height 18
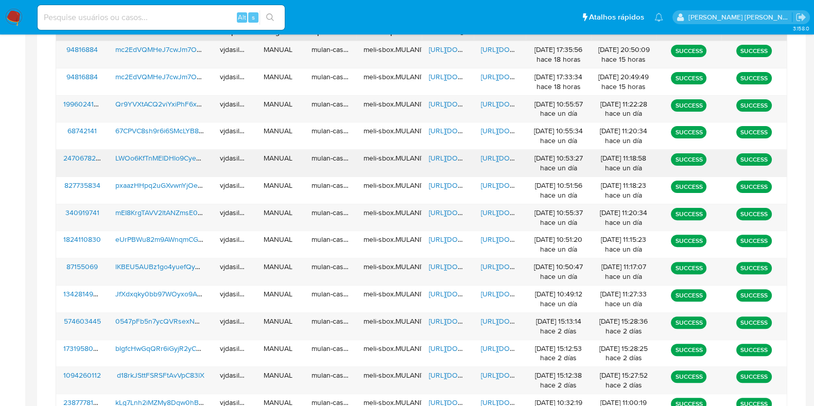
click at [502, 156] on span "[URL][DOMAIN_NAME]" at bounding box center [516, 158] width 71 height 10
click at [450, 158] on span "https://docs.google.com/spreadsheets/d/1q0wXxTd9lL1oKfupWJ27DPTA8esbzelbfWq-HAs…" at bounding box center [464, 158] width 71 height 10
click at [156, 158] on span "LWOo6KfTnMElDHlo9CyebEqD" at bounding box center [164, 158] width 98 height 10
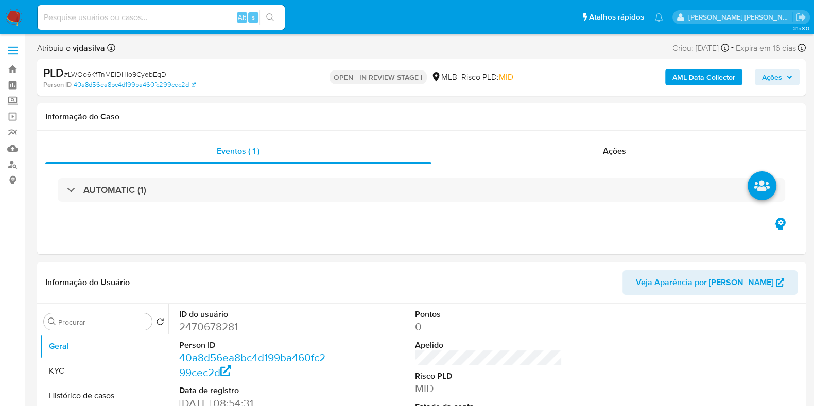
select select "10"
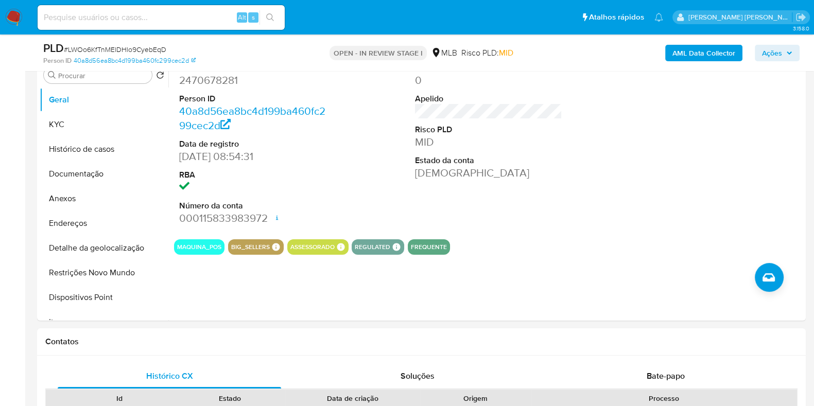
scroll to position [216, 0]
